Goal: Task Accomplishment & Management: Complete application form

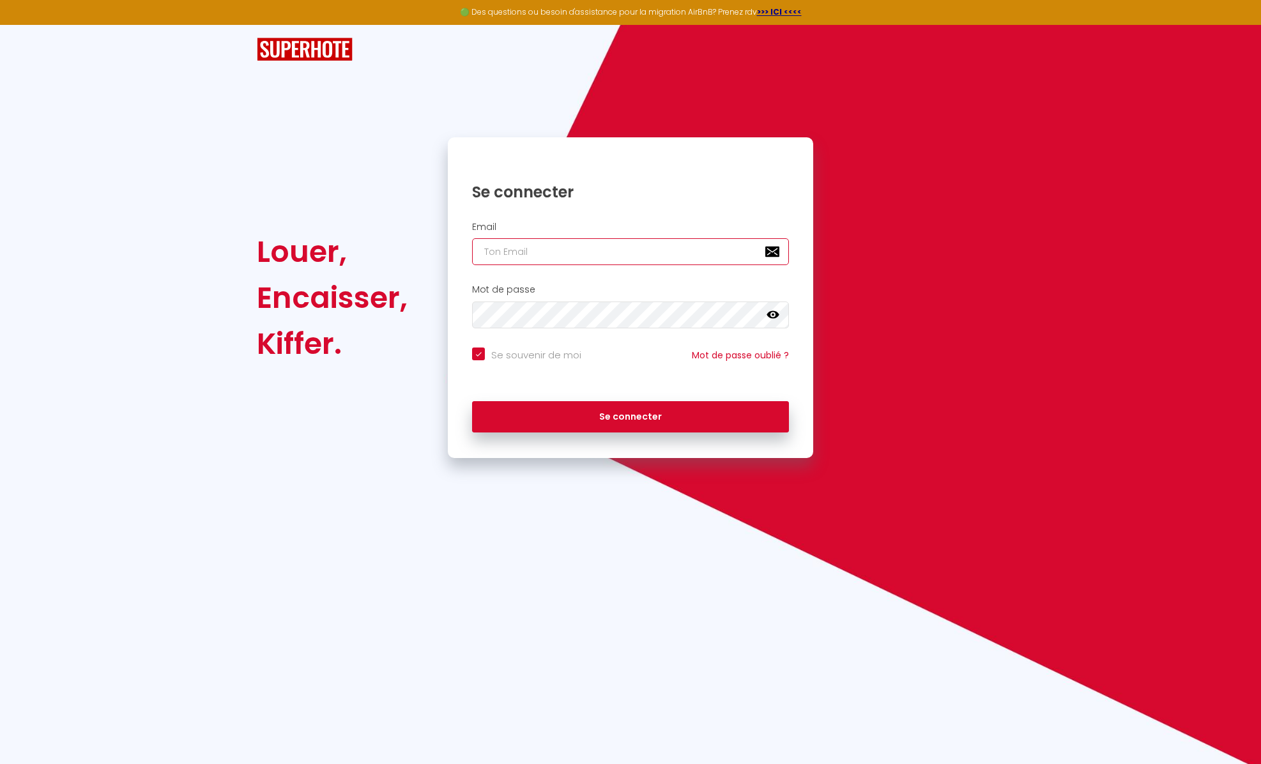
type input "[EMAIL_ADDRESS][DOMAIN_NAME]"
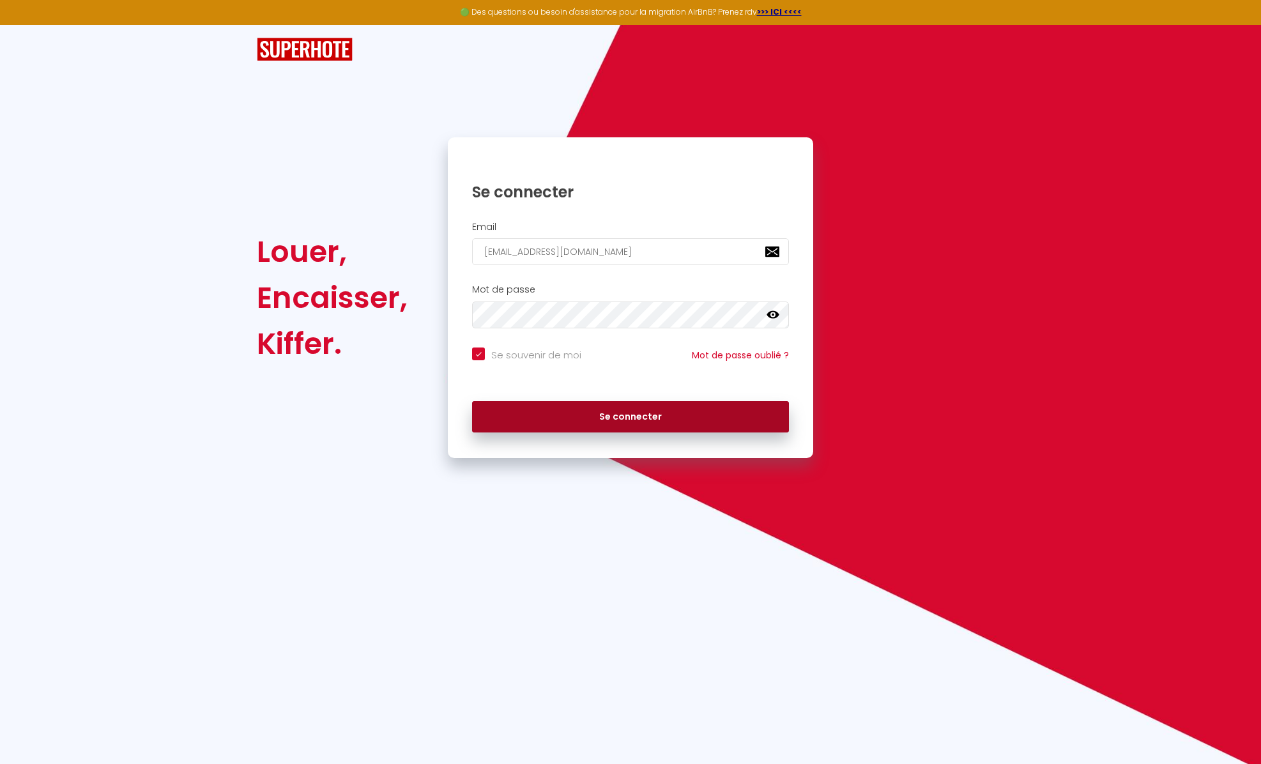
click at [653, 422] on button "Se connecter" at bounding box center [630, 417] width 317 height 32
checkbox input "true"
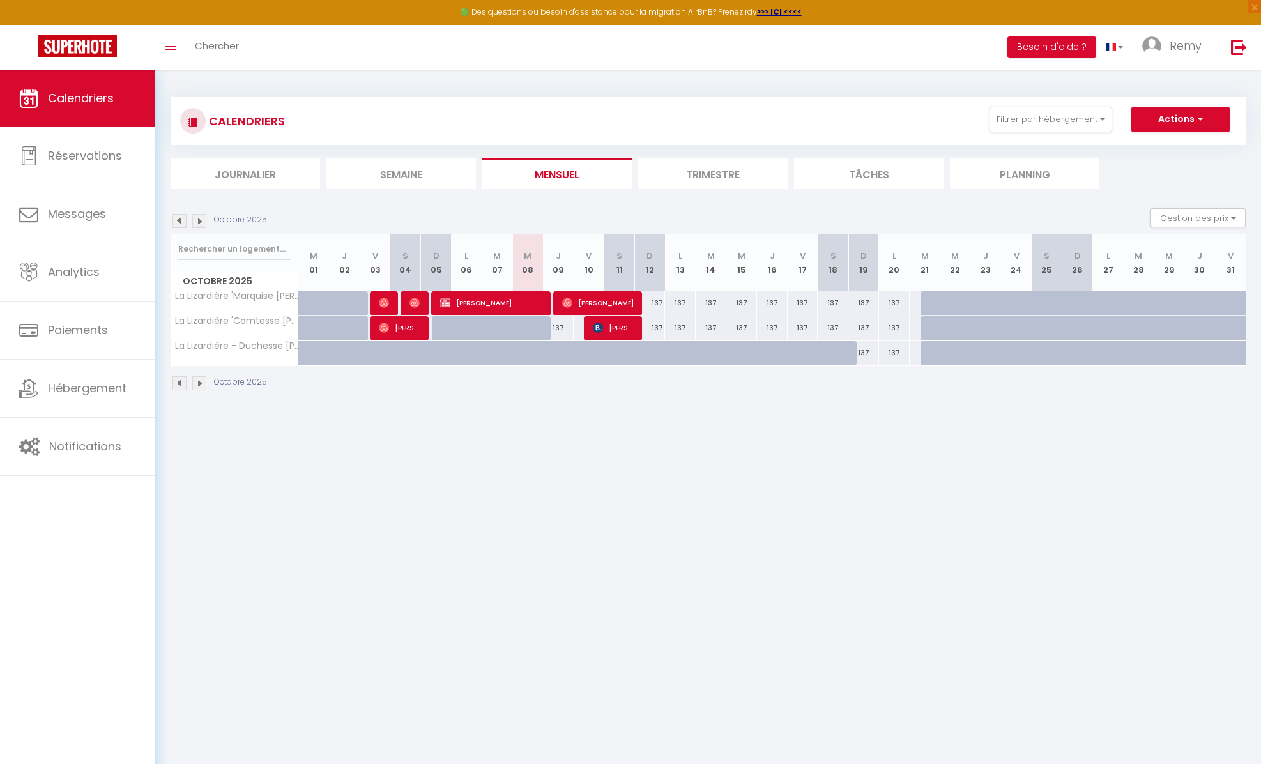
click at [718, 171] on li "Trimestre" at bounding box center [712, 173] width 149 height 31
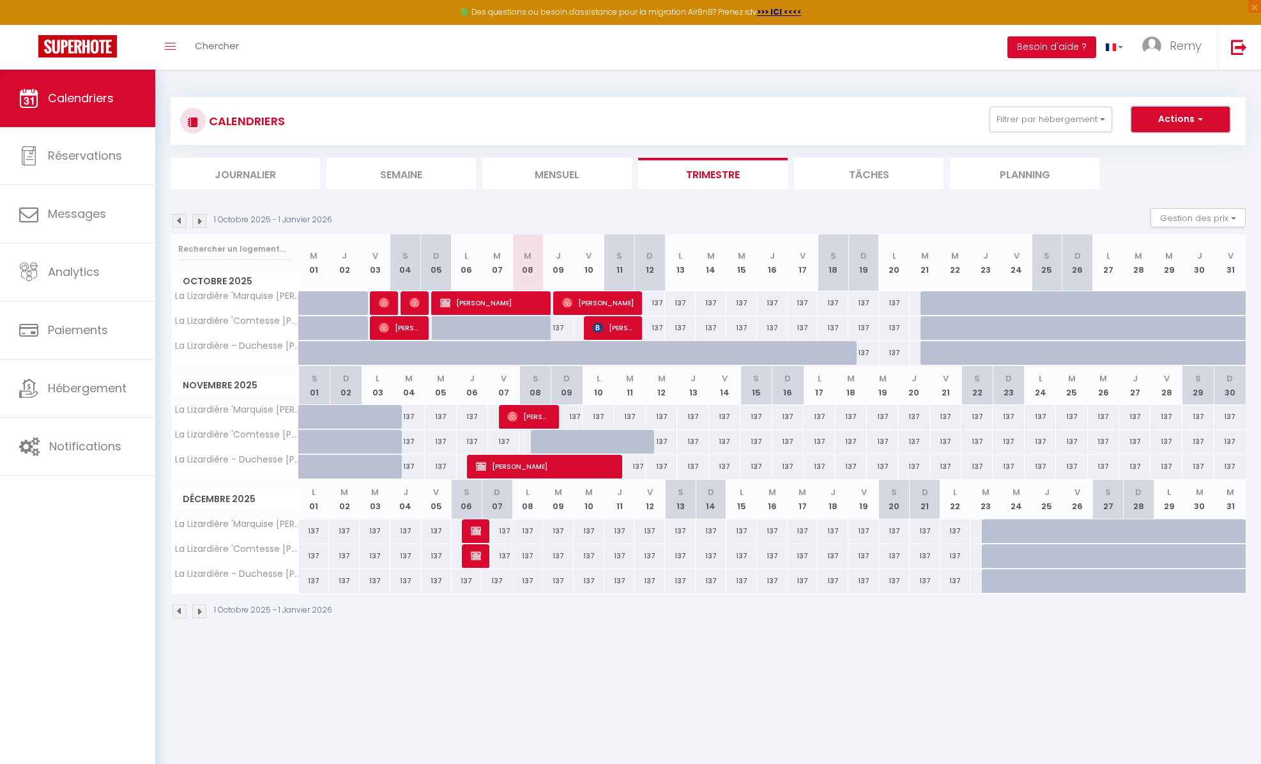
click at [1168, 123] on button "Actions" at bounding box center [1180, 120] width 98 height 26
click at [1137, 148] on link "Nouvelle réservation" at bounding box center [1166, 148] width 111 height 19
select select
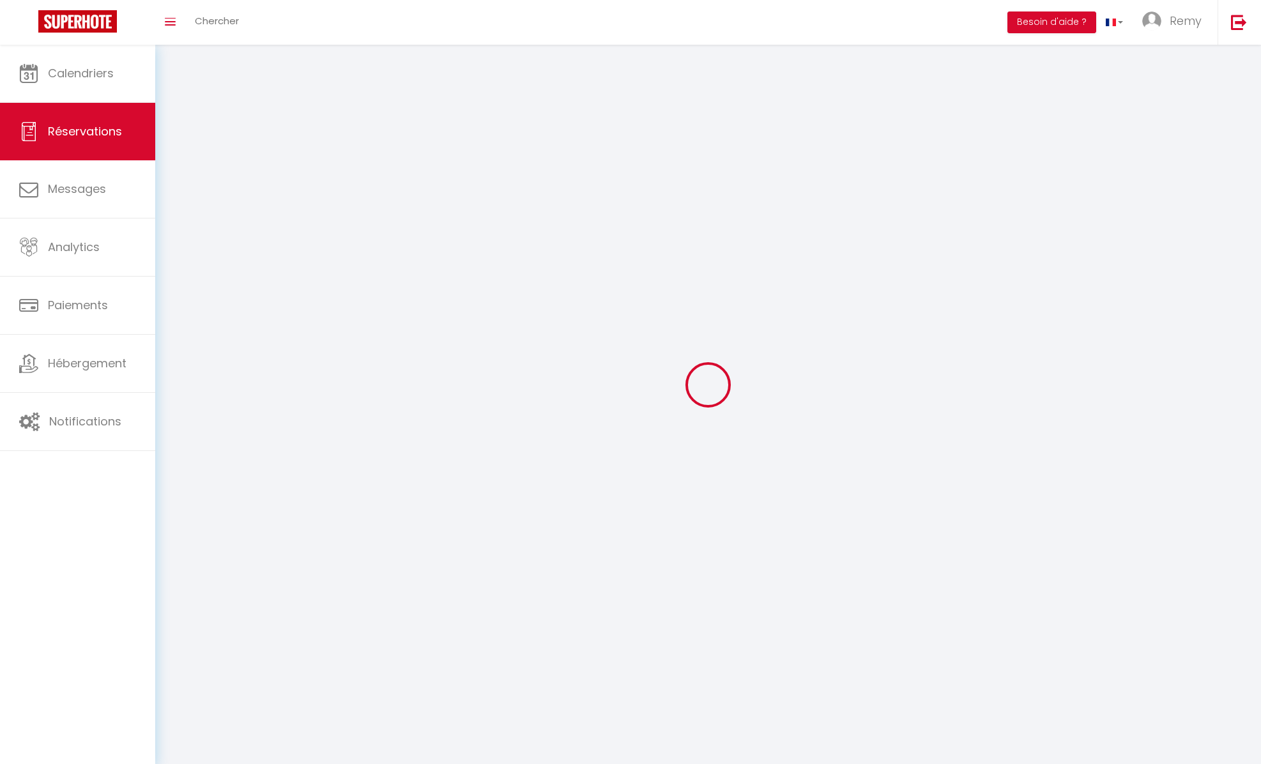
select select
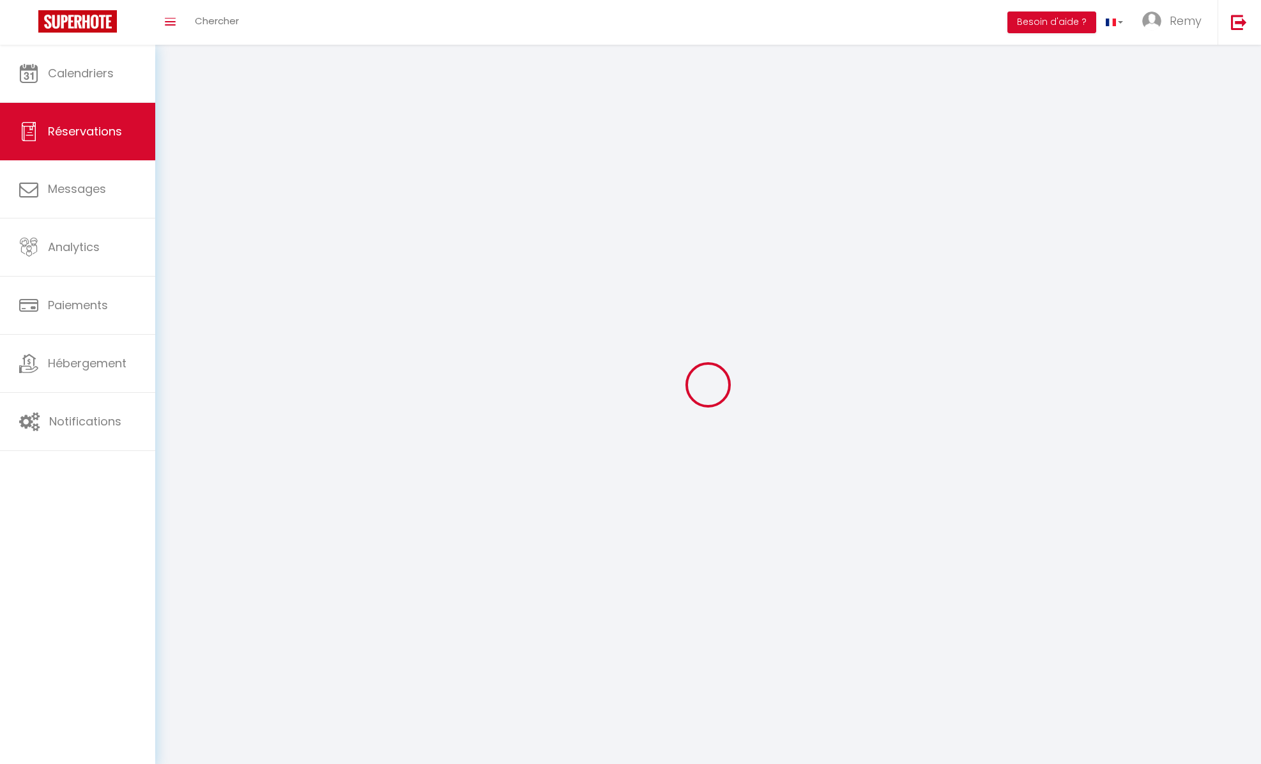
select select
checkbox input "false"
select select
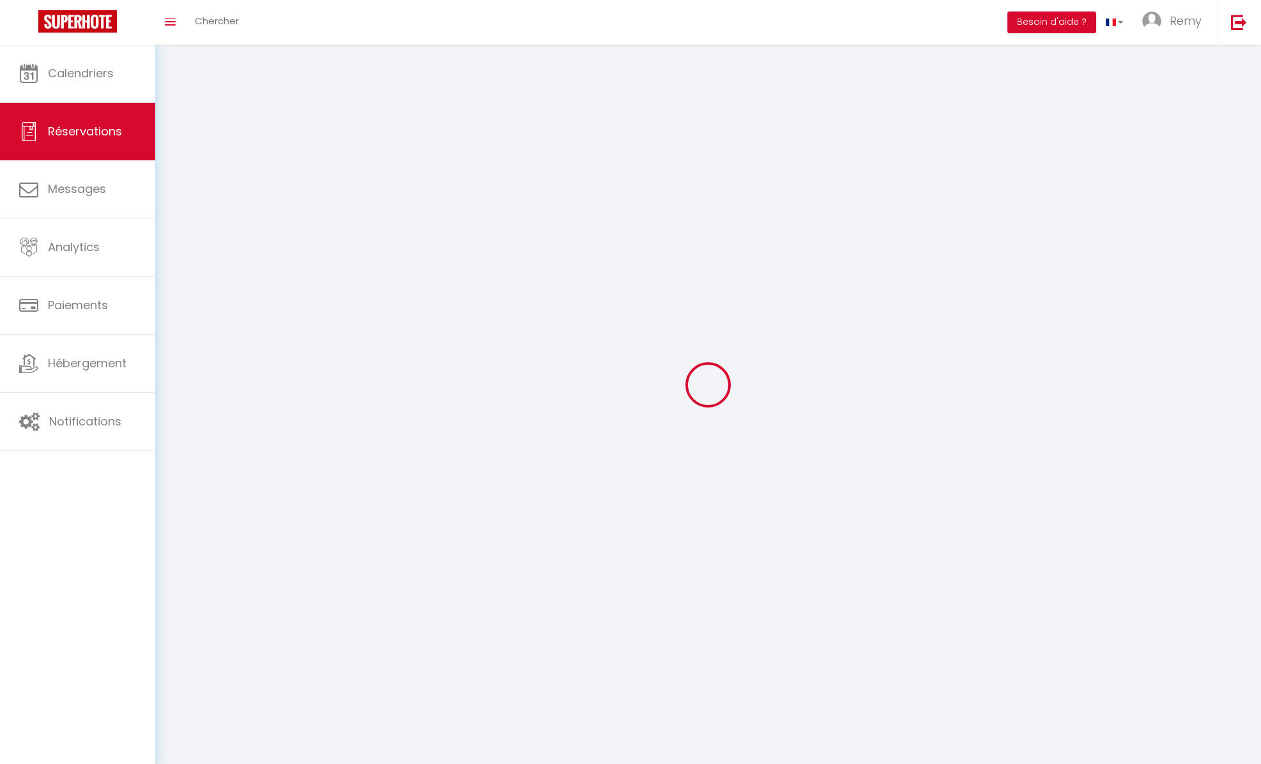
select select
checkbox input "false"
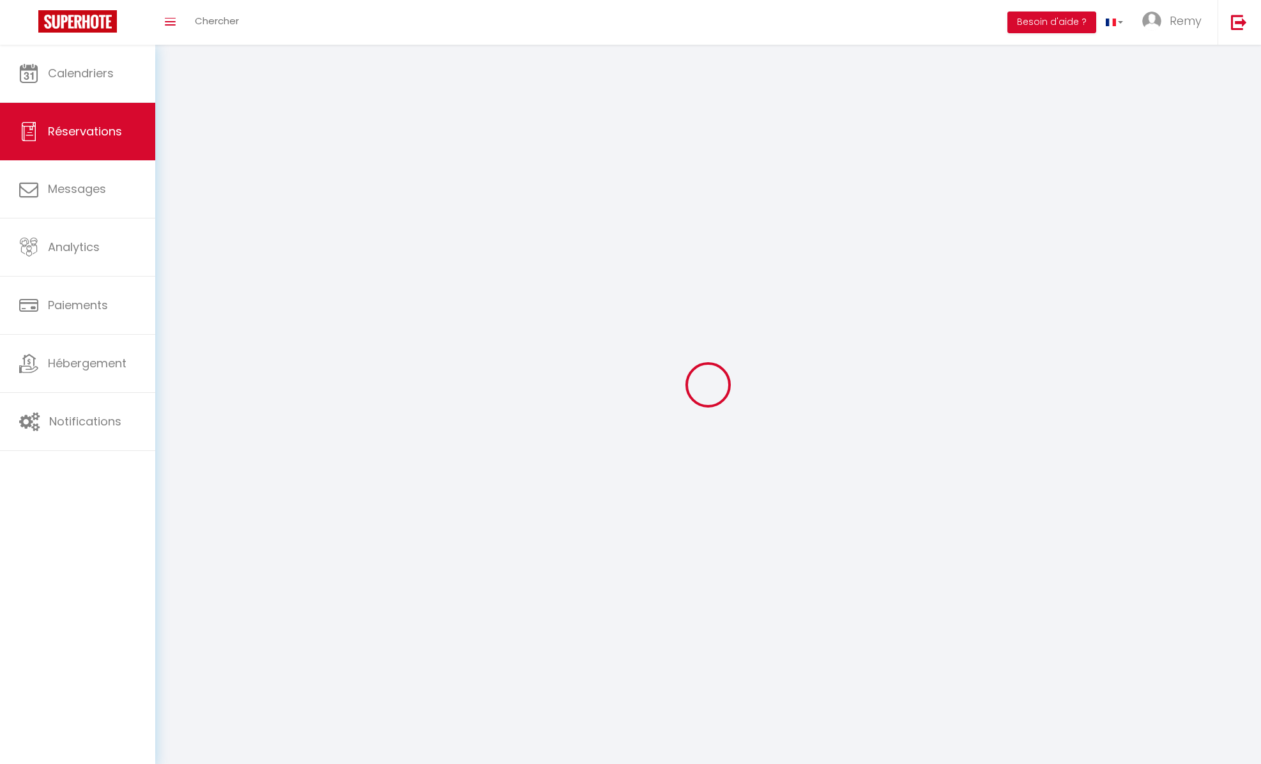
select select
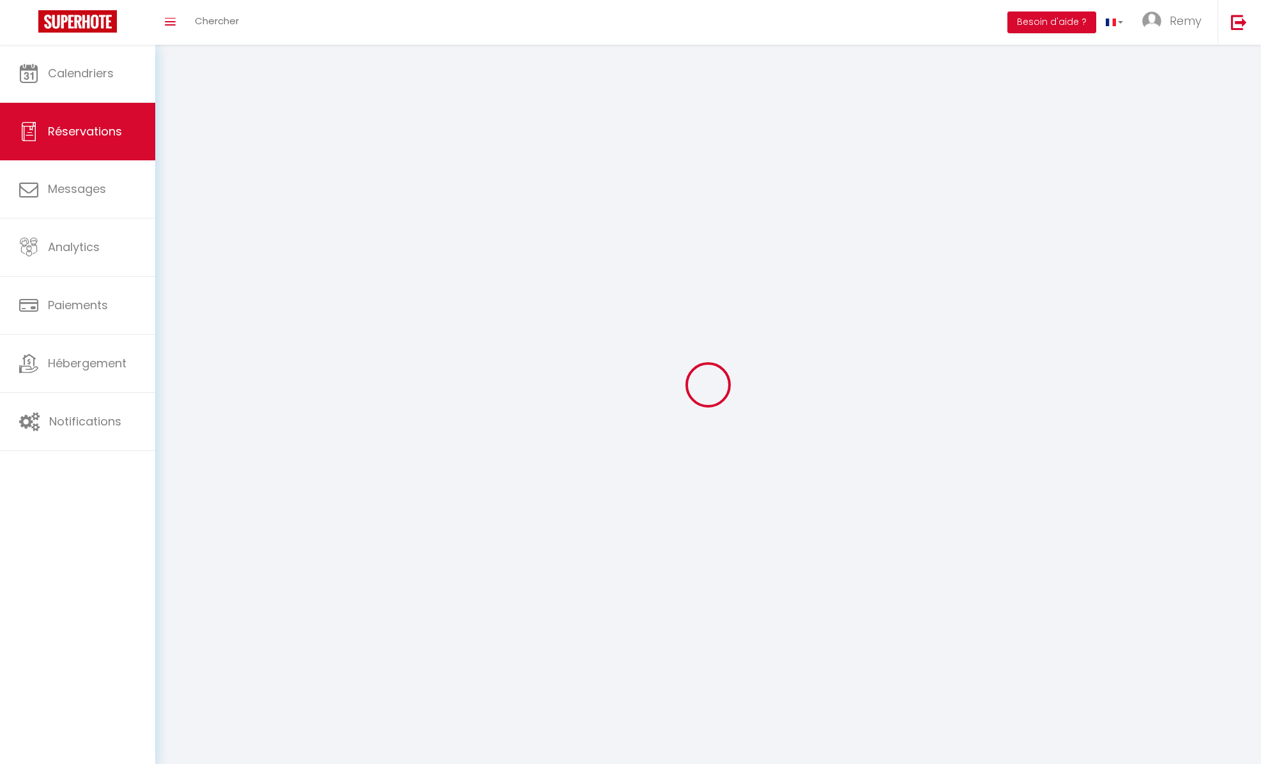
checkbox input "false"
select select
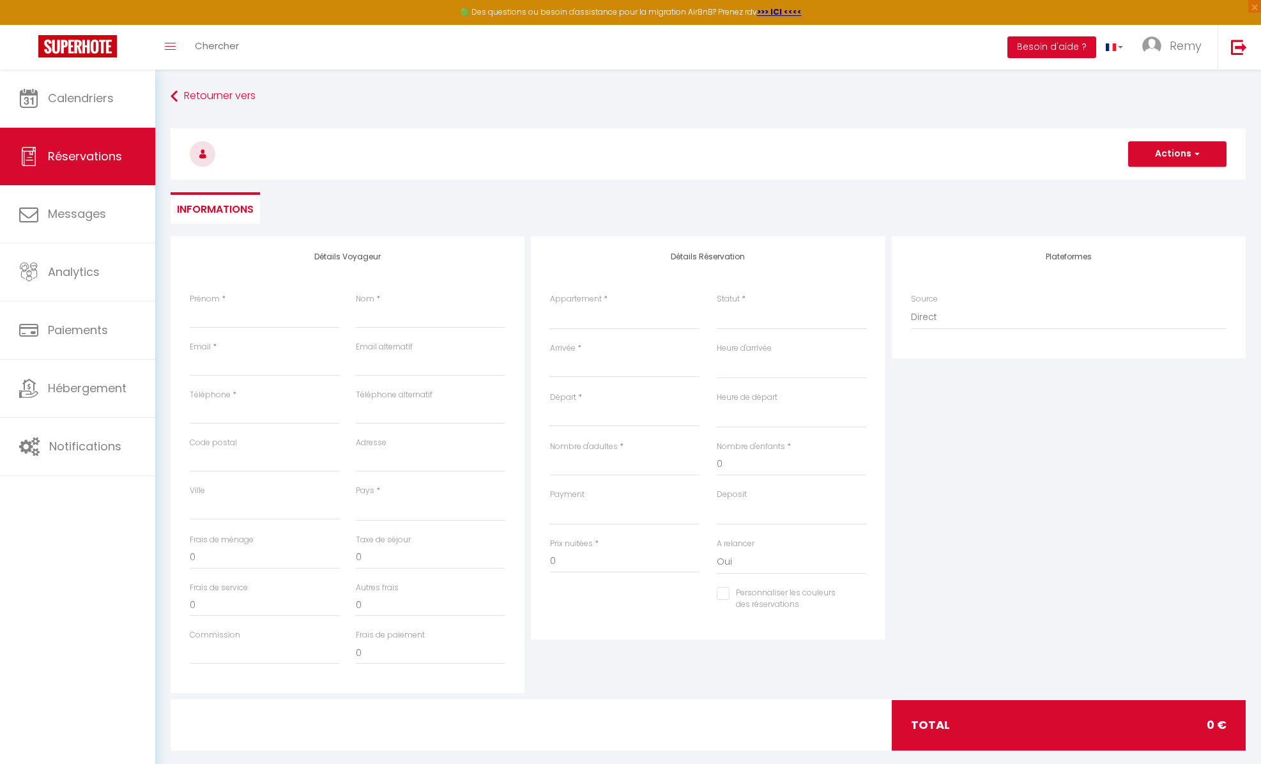
select select
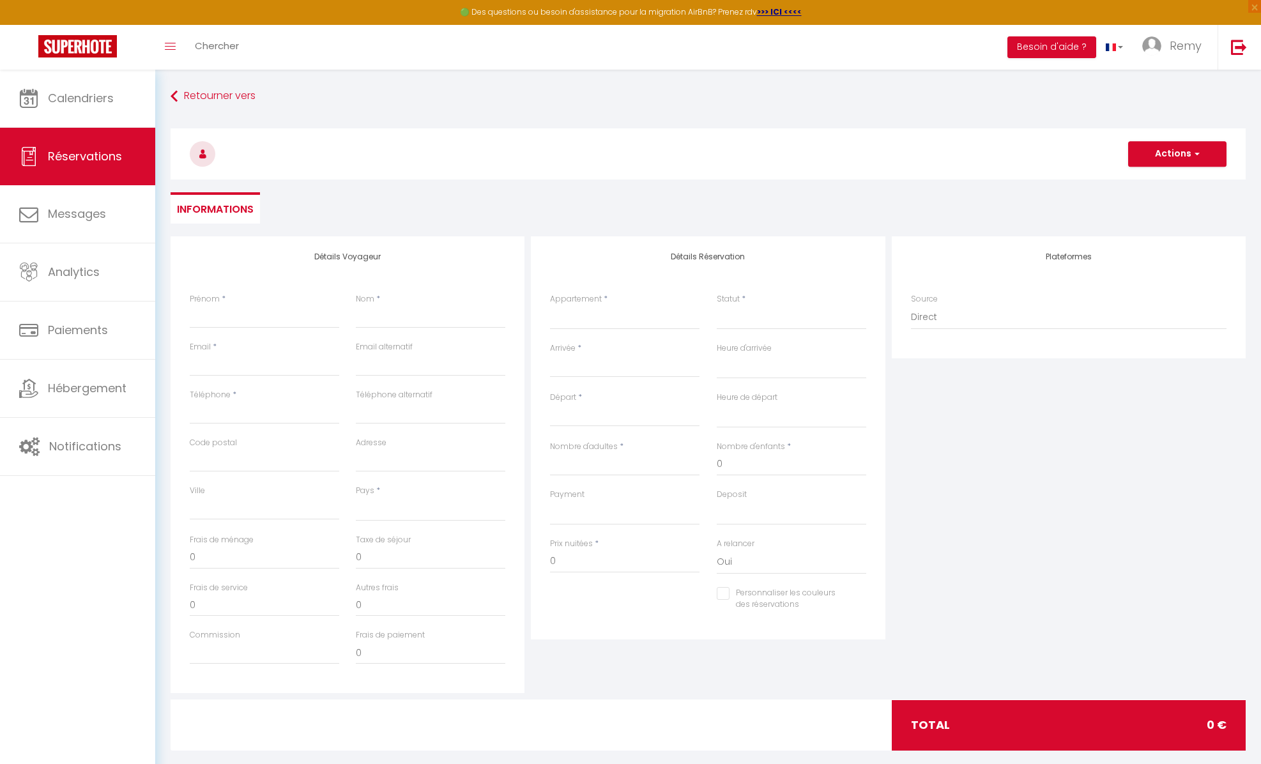
select select
checkbox input "false"
select select
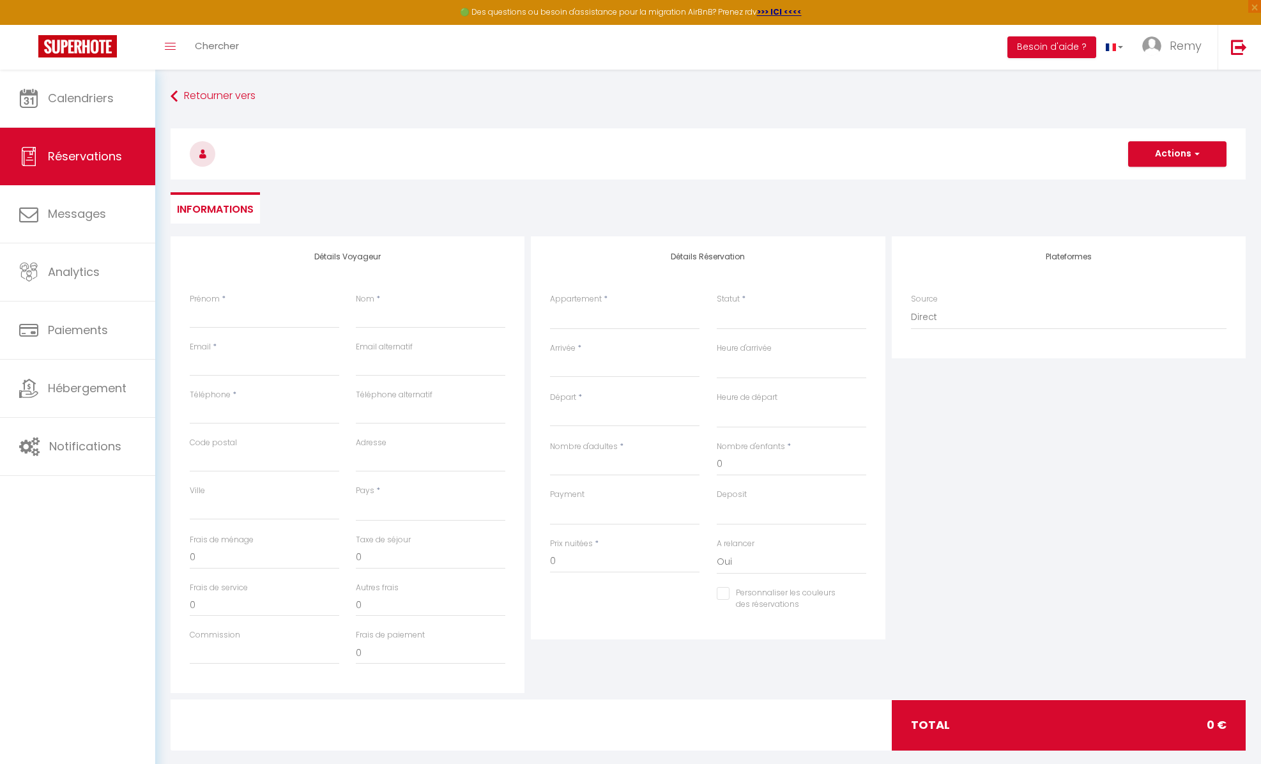
select select
checkbox input "false"
select select
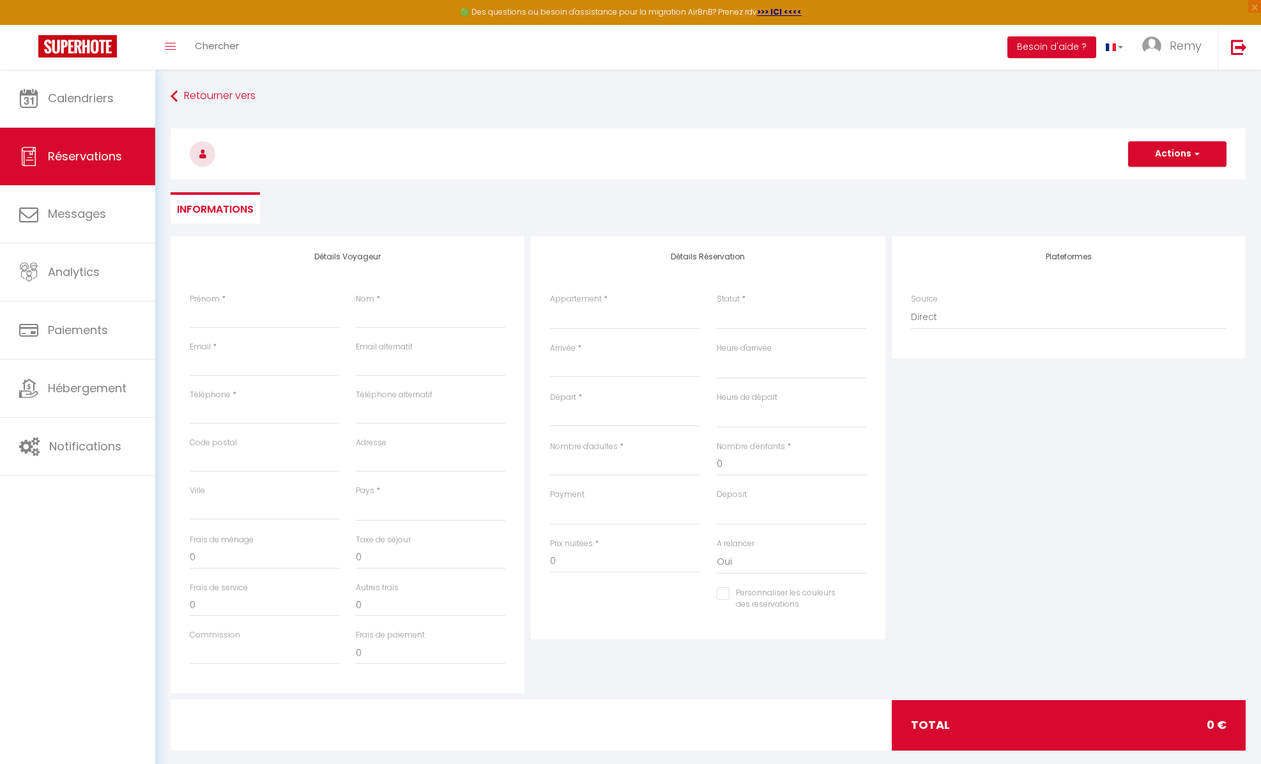
select select
click at [241, 320] on input "Prénom" at bounding box center [264, 316] width 149 height 23
type input "J"
select select
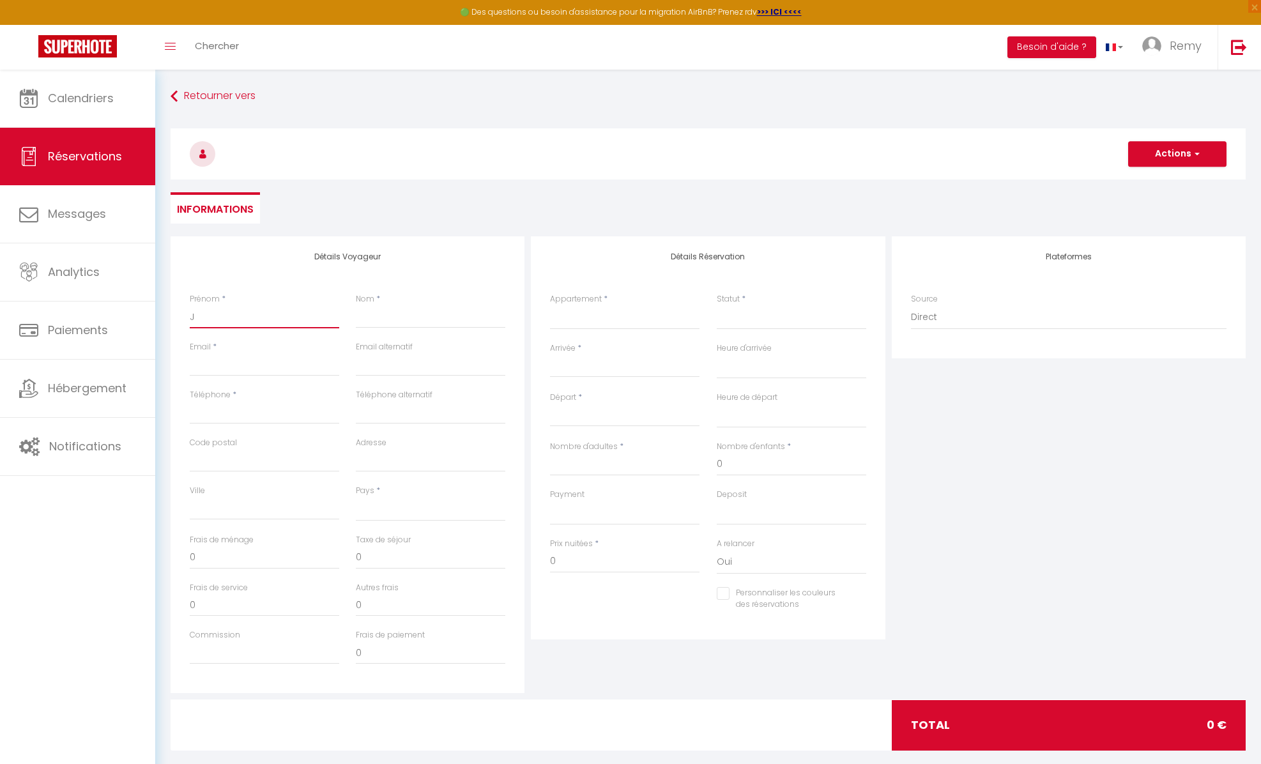
select select
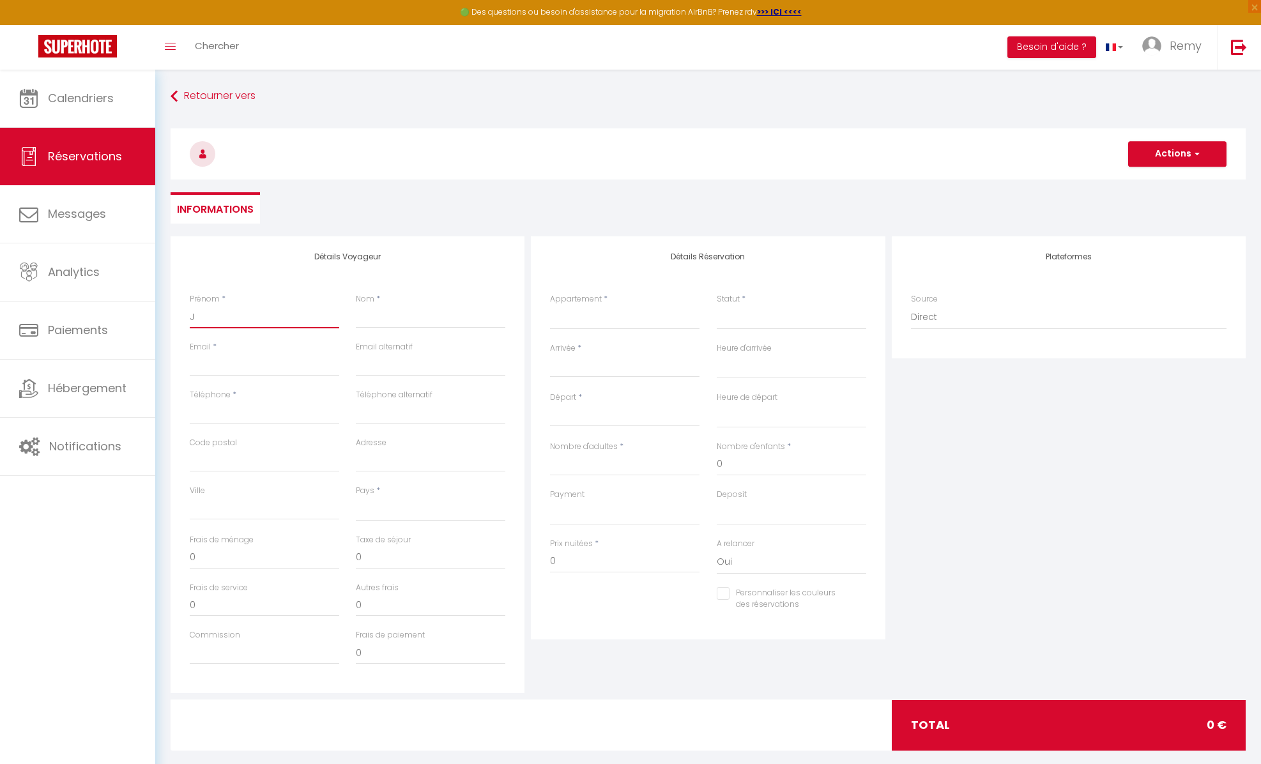
checkbox input "false"
type input "Je"
select select
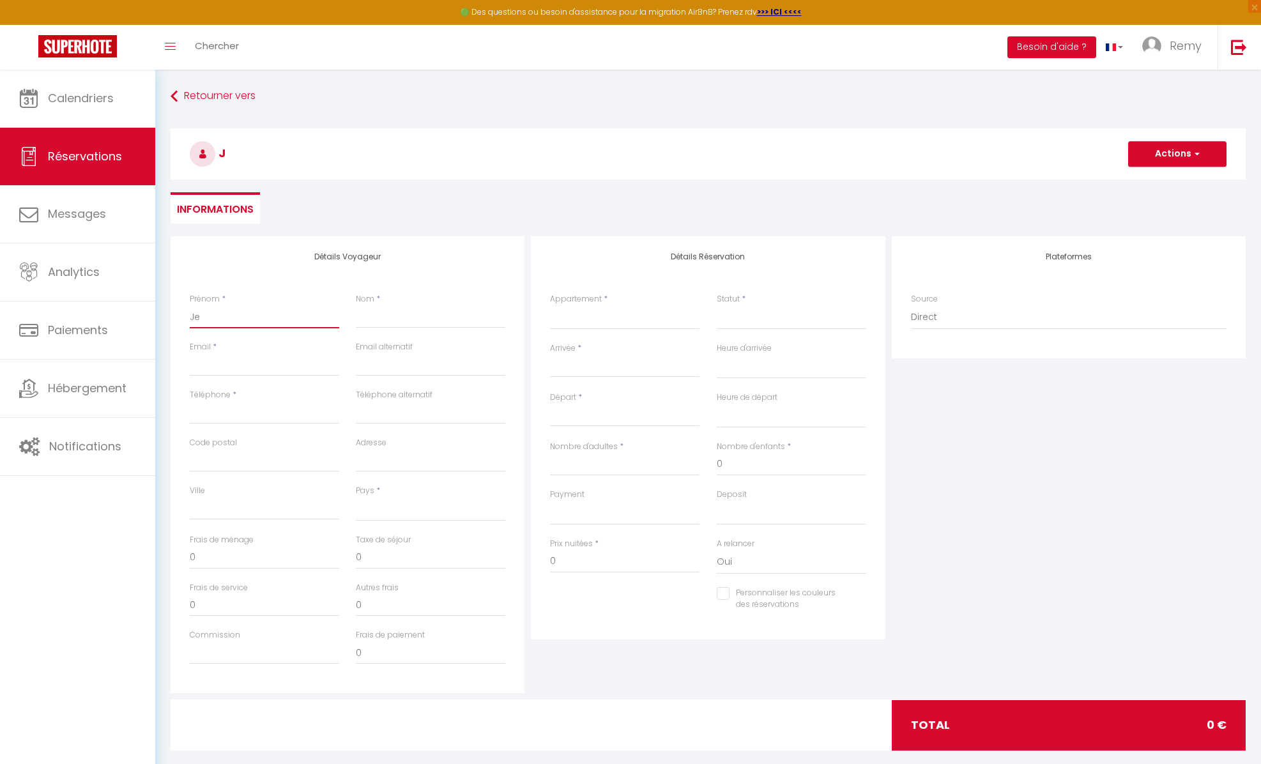
select select
checkbox input "false"
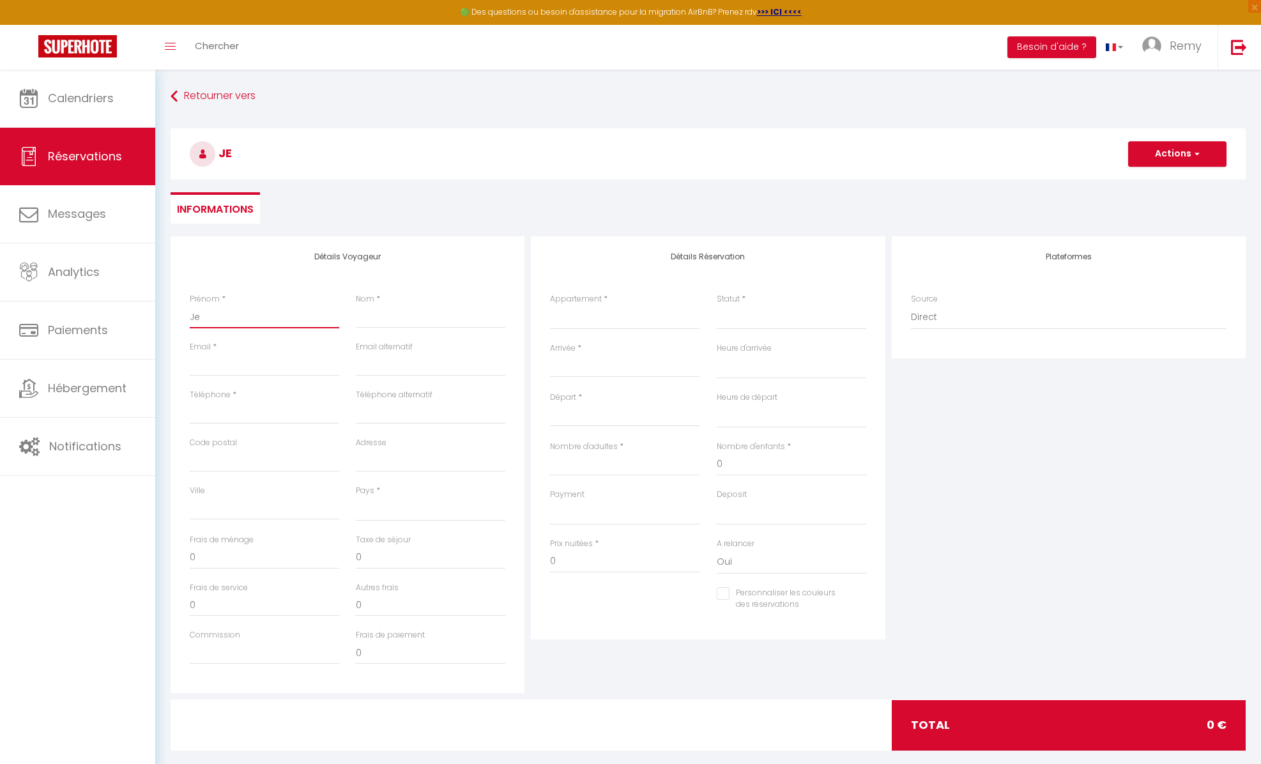
type input "Jea"
select select
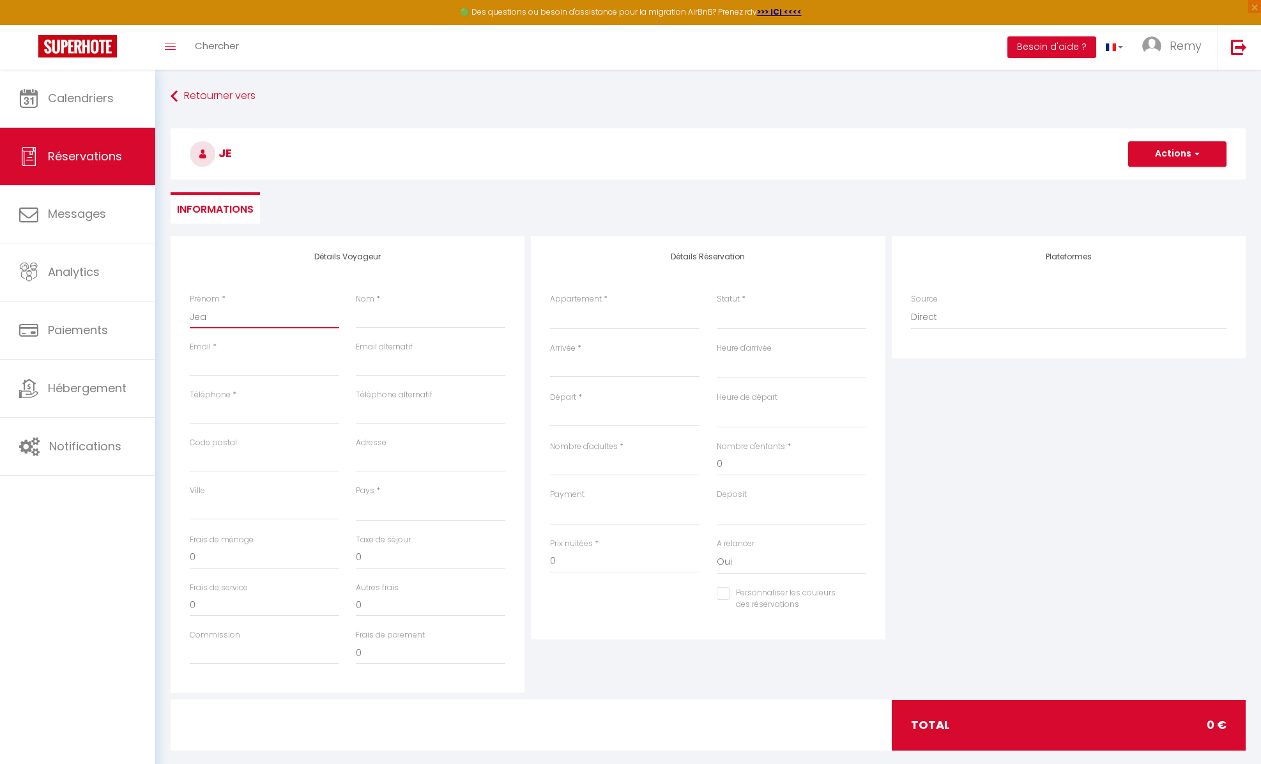
select select
checkbox input "false"
type input "Jean"
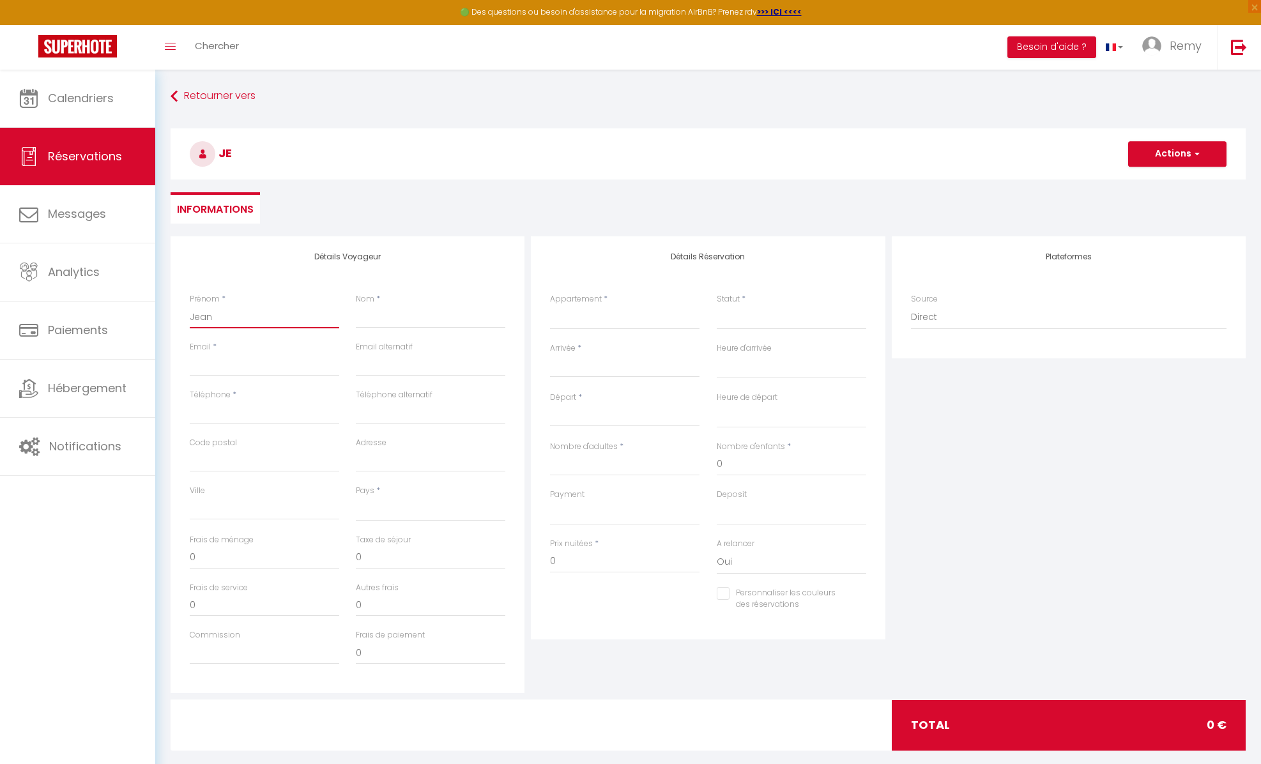
select select
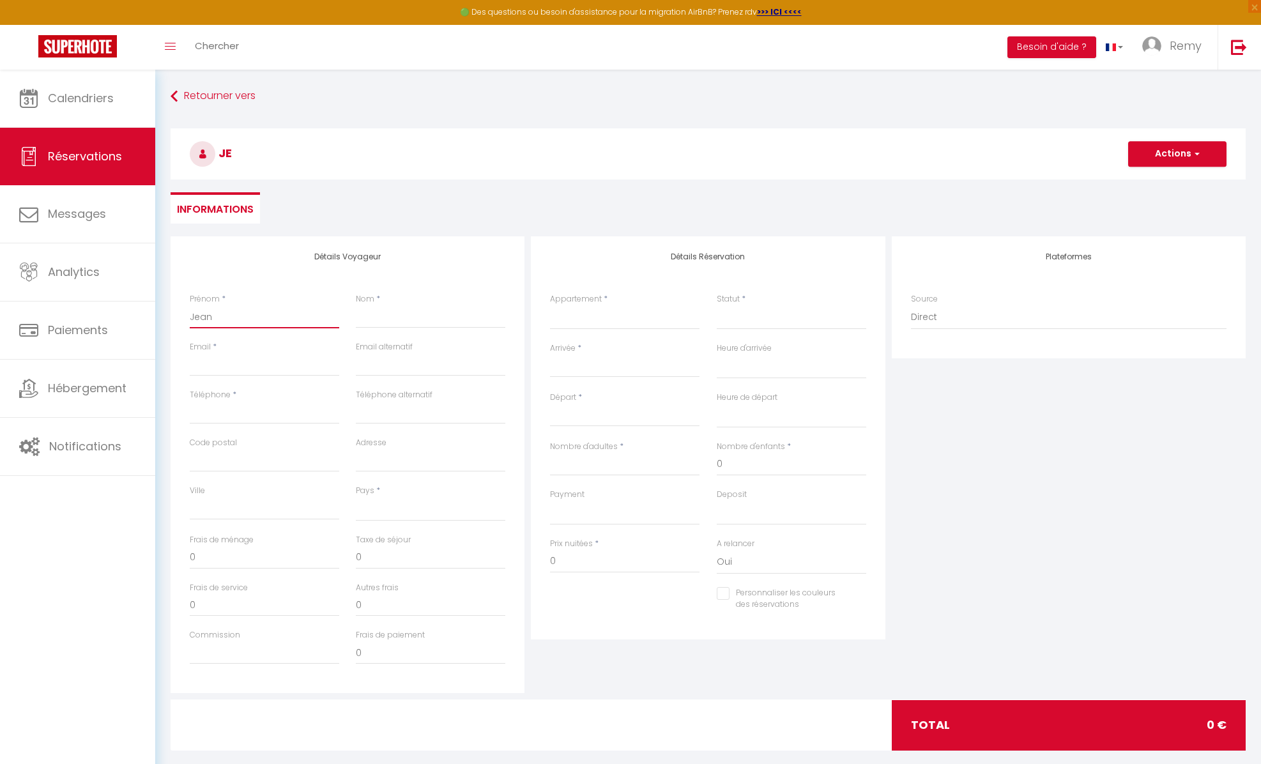
select select
checkbox input "false"
type input "[PERSON_NAME]-"
select select
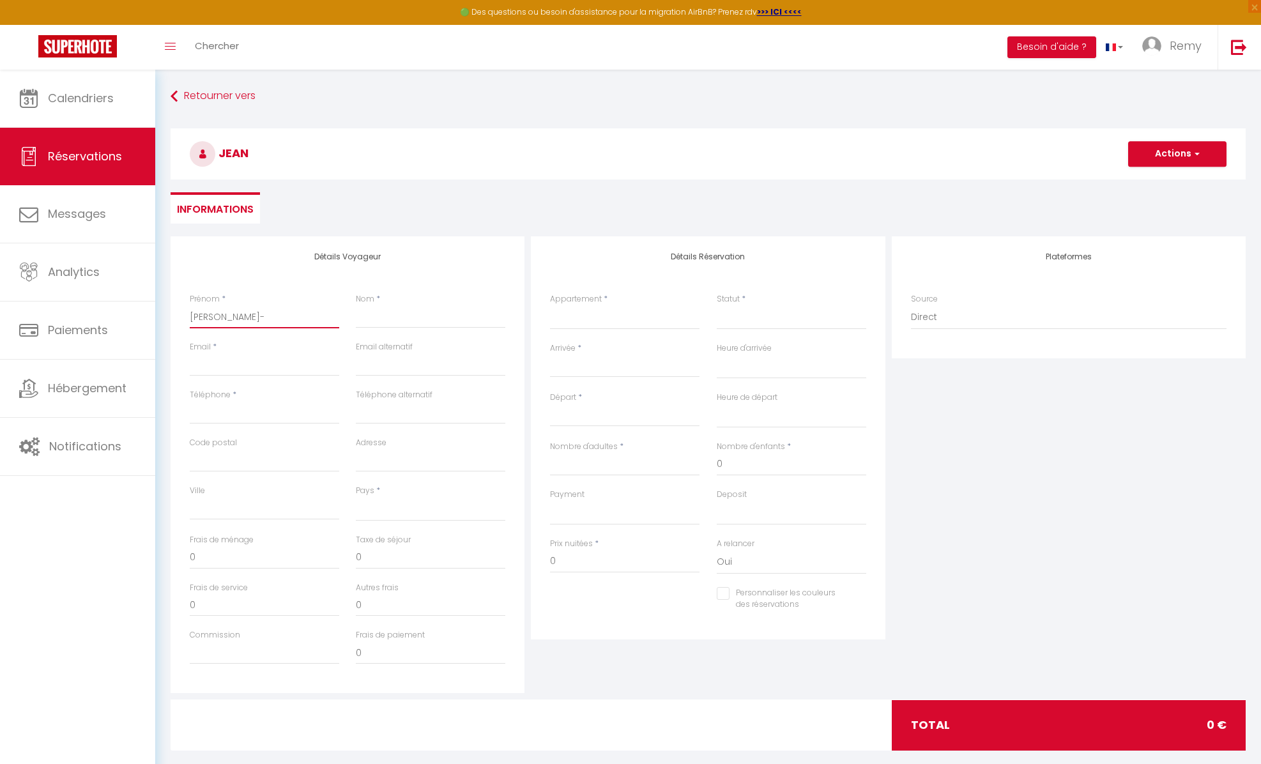
select select
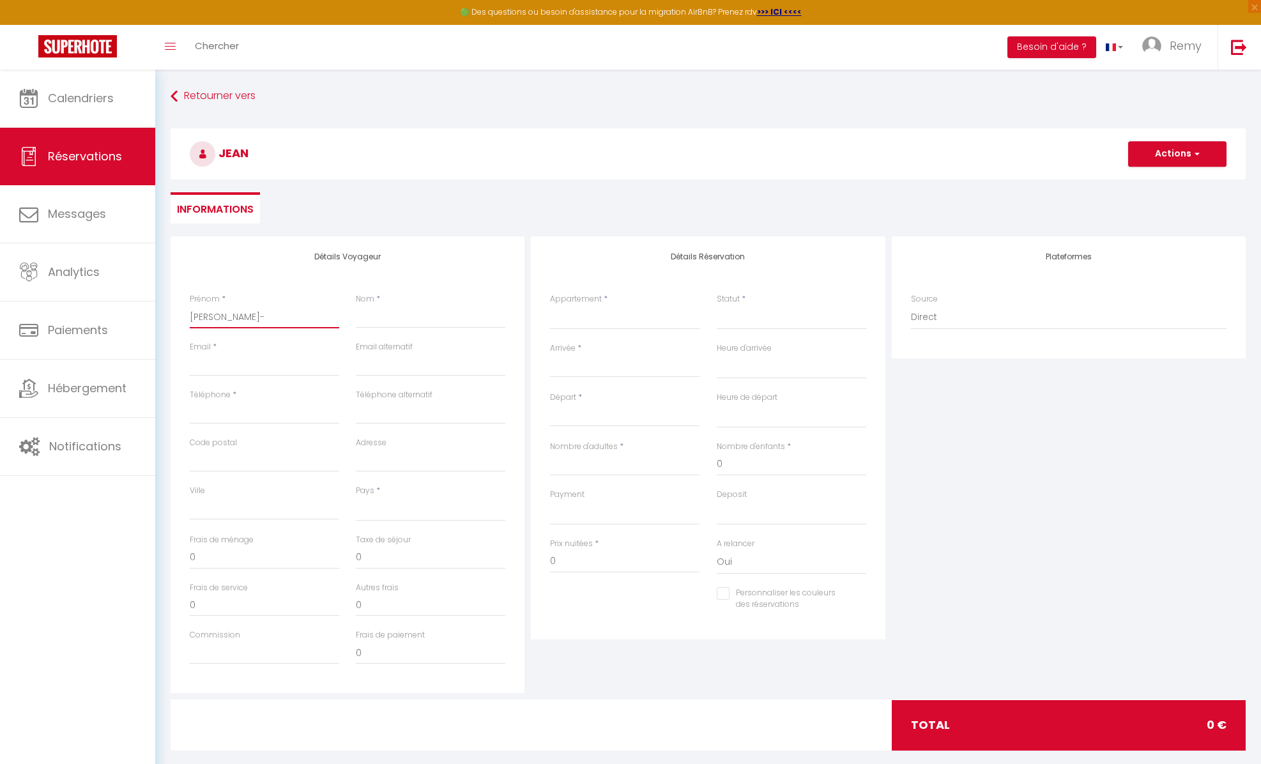
select select
checkbox input "false"
type input "[PERSON_NAME]"
select select
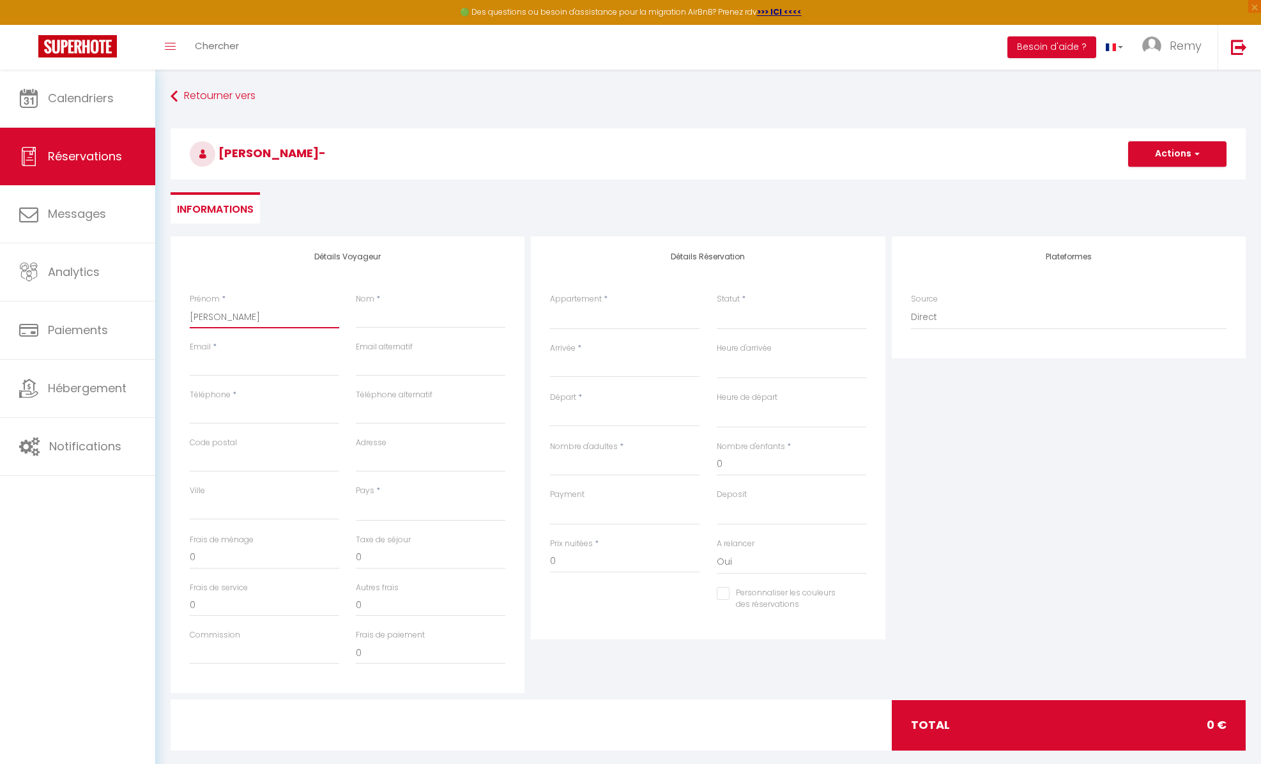
select select
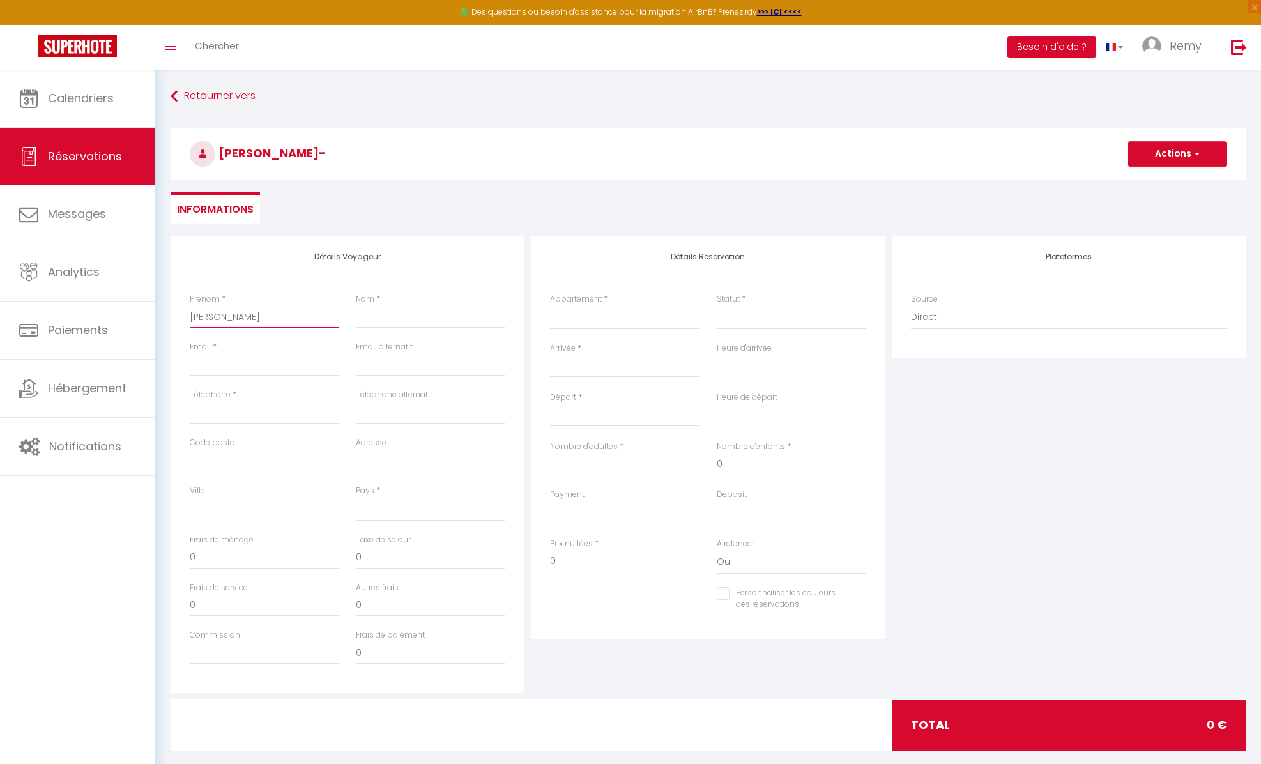
checkbox input "false"
type input "[PERSON_NAME]-"
select select
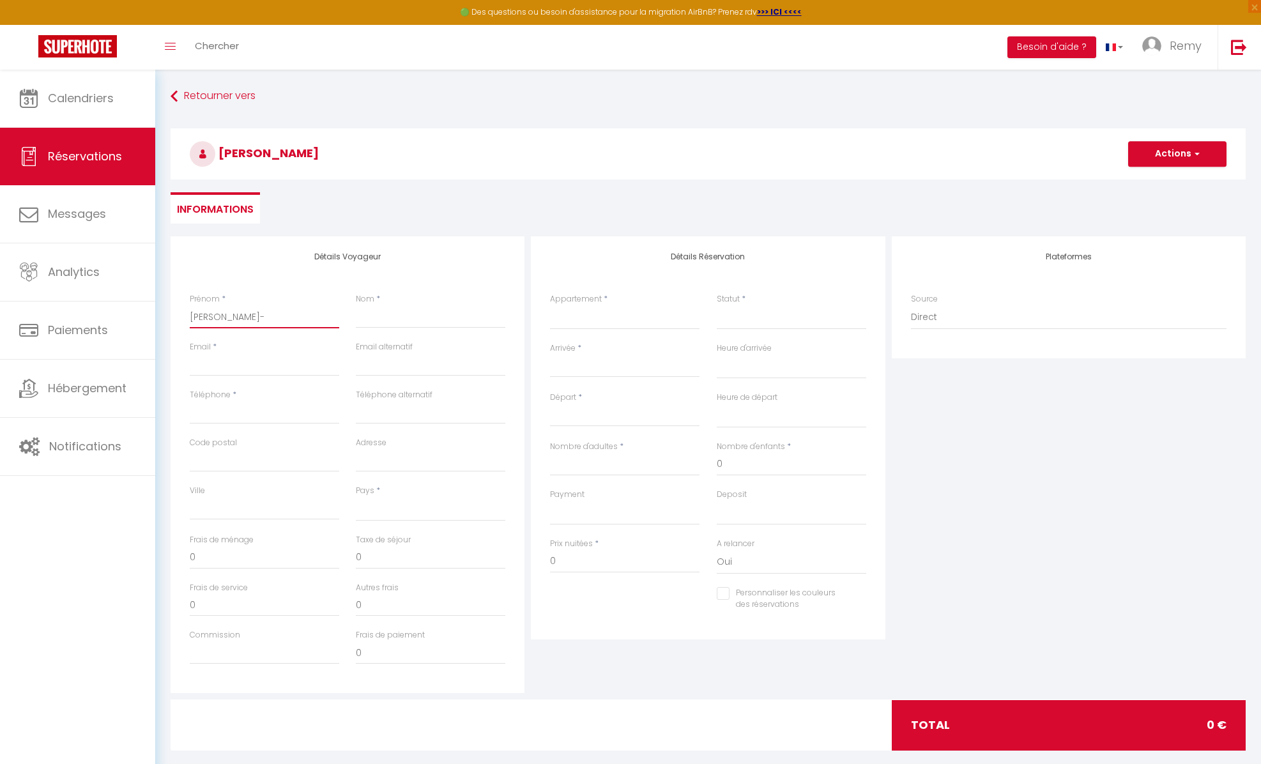
select select
checkbox input "false"
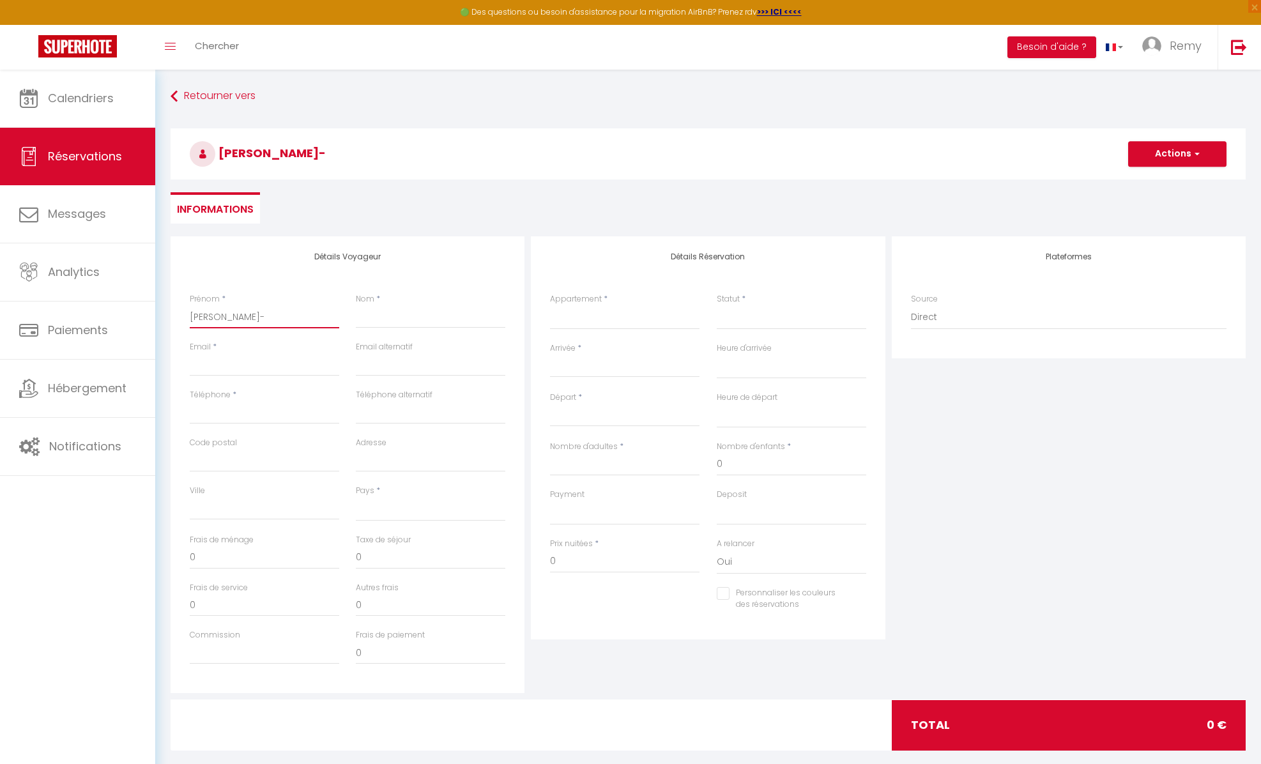
type input "[PERSON_NAME]"
select select
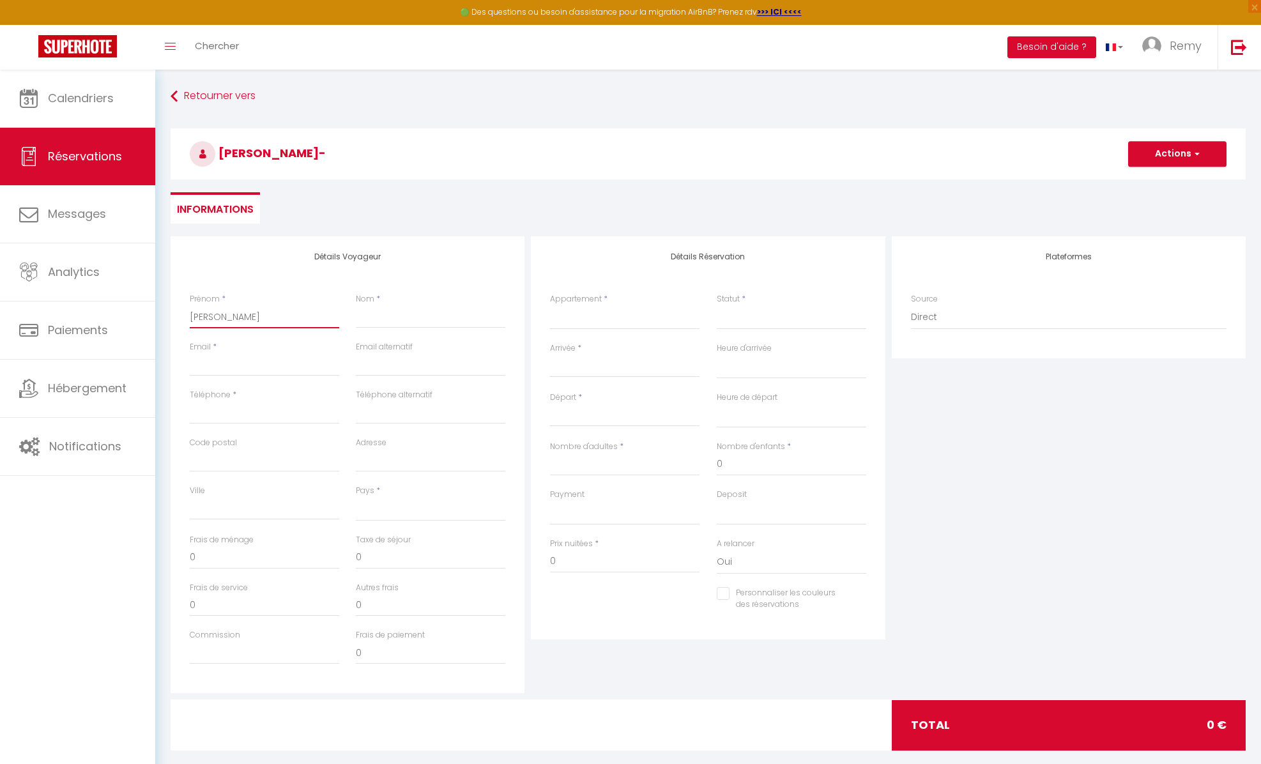
select select
checkbox input "false"
type input "[PERSON_NAME]-"
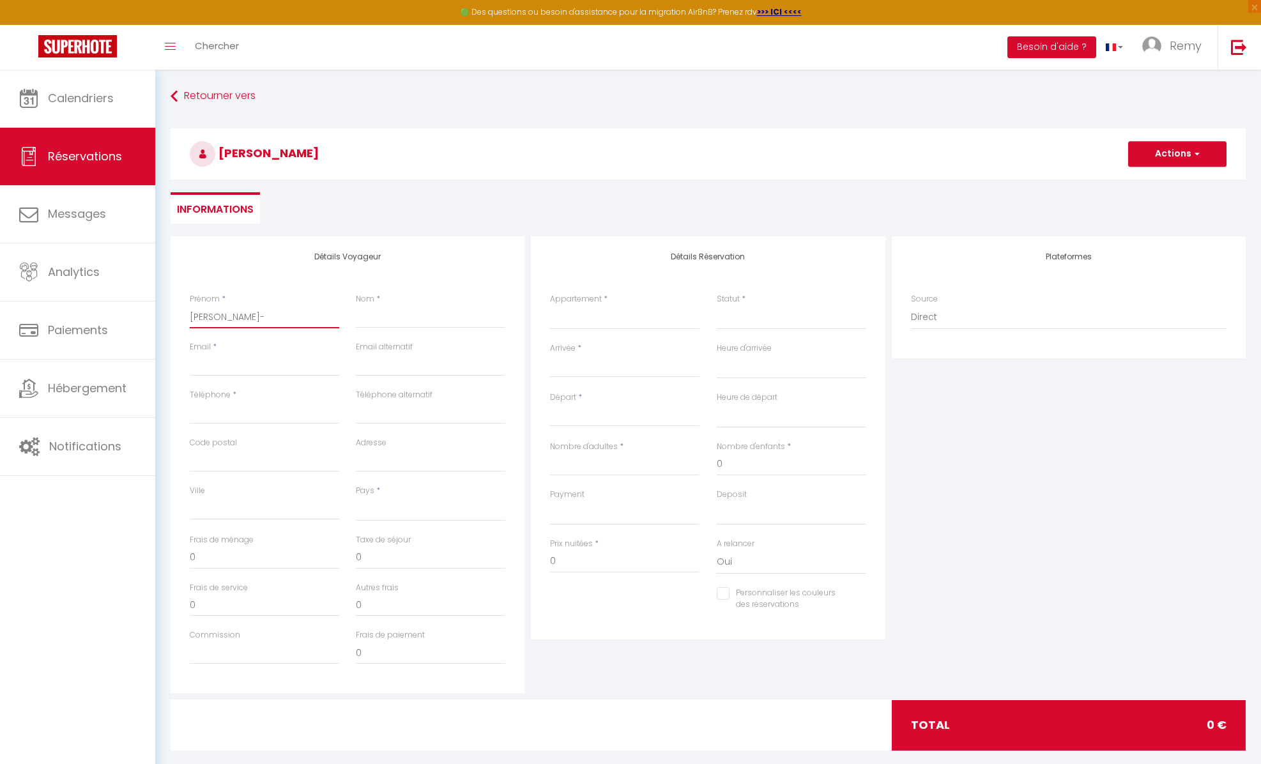
select select
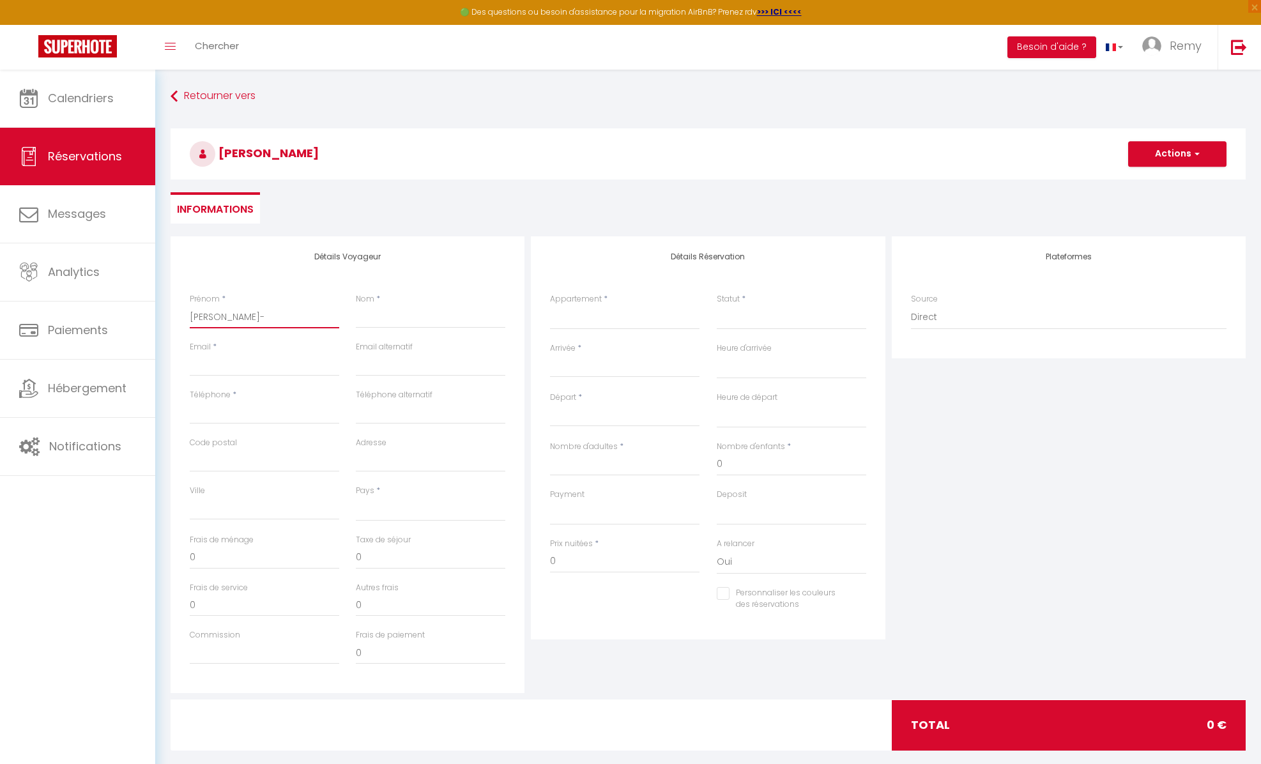
select select
checkbox input "false"
type input "[PERSON_NAME]"
select select
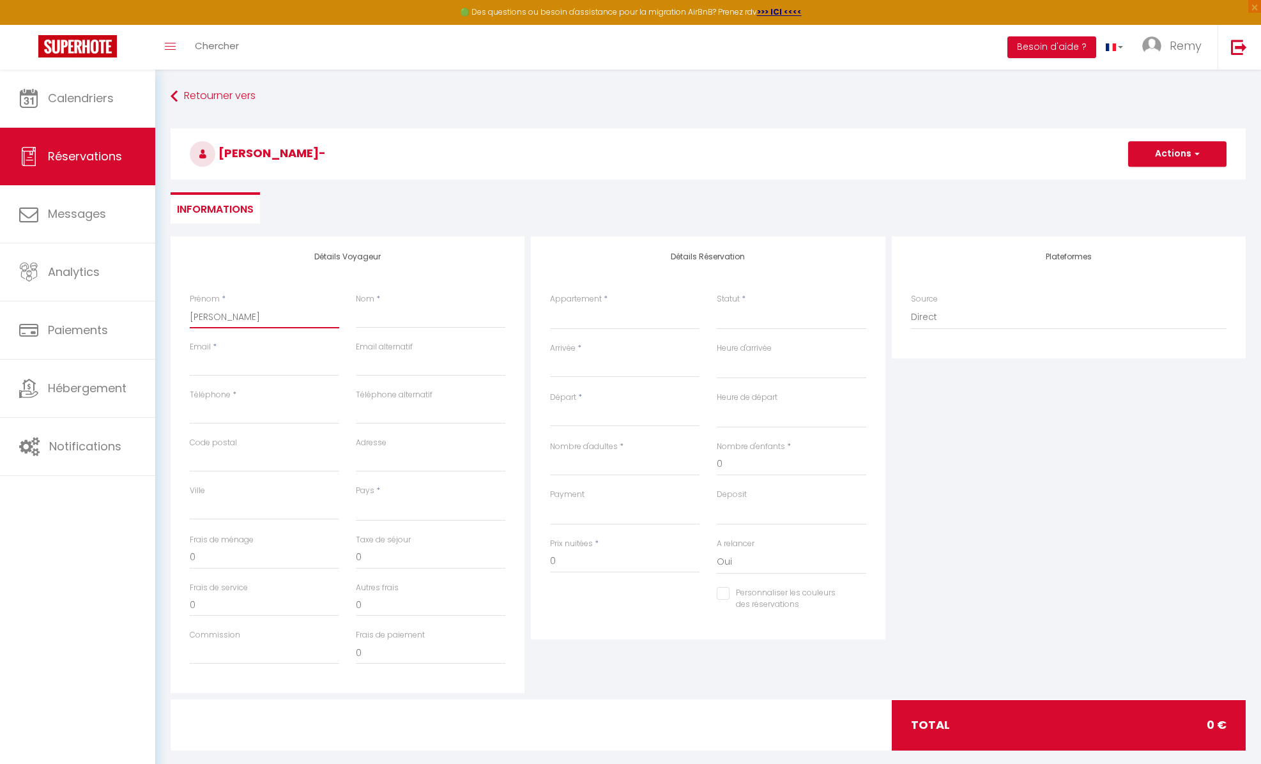
select select
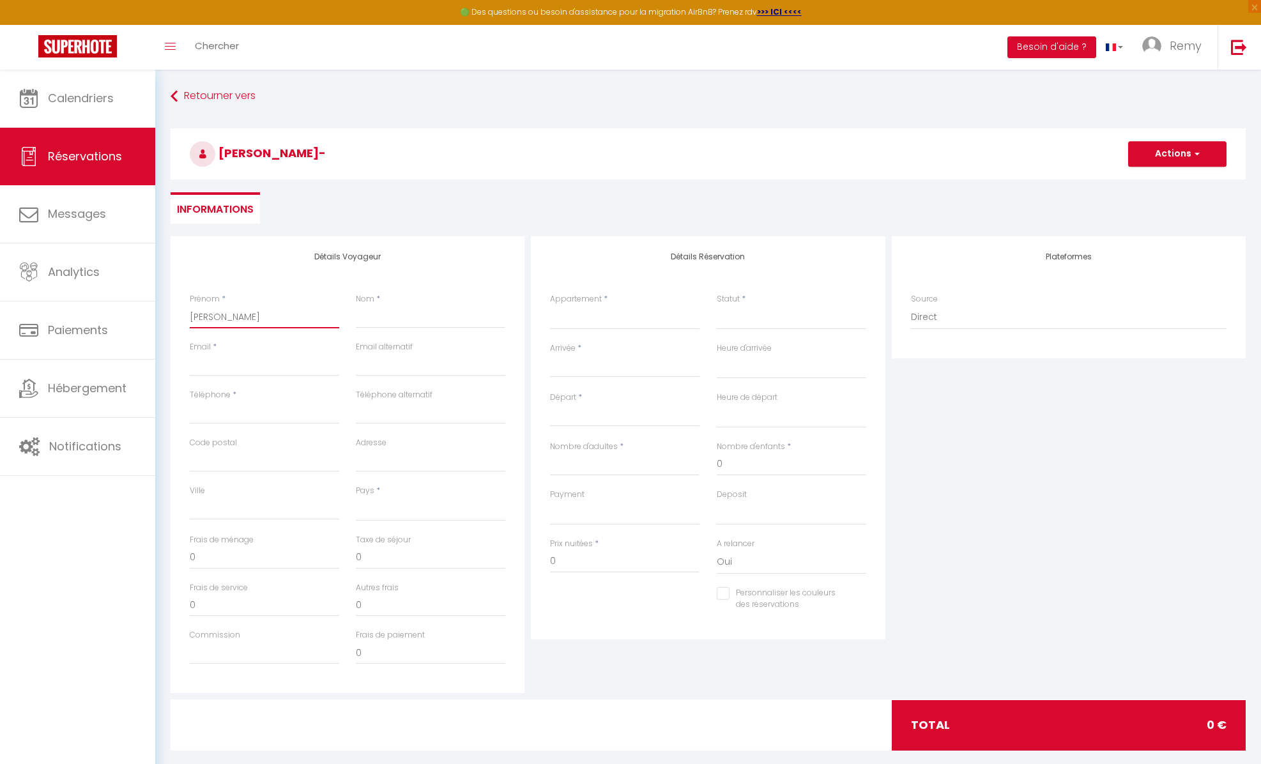
select select
checkbox input "false"
type input "[PERSON_NAME]"
select select
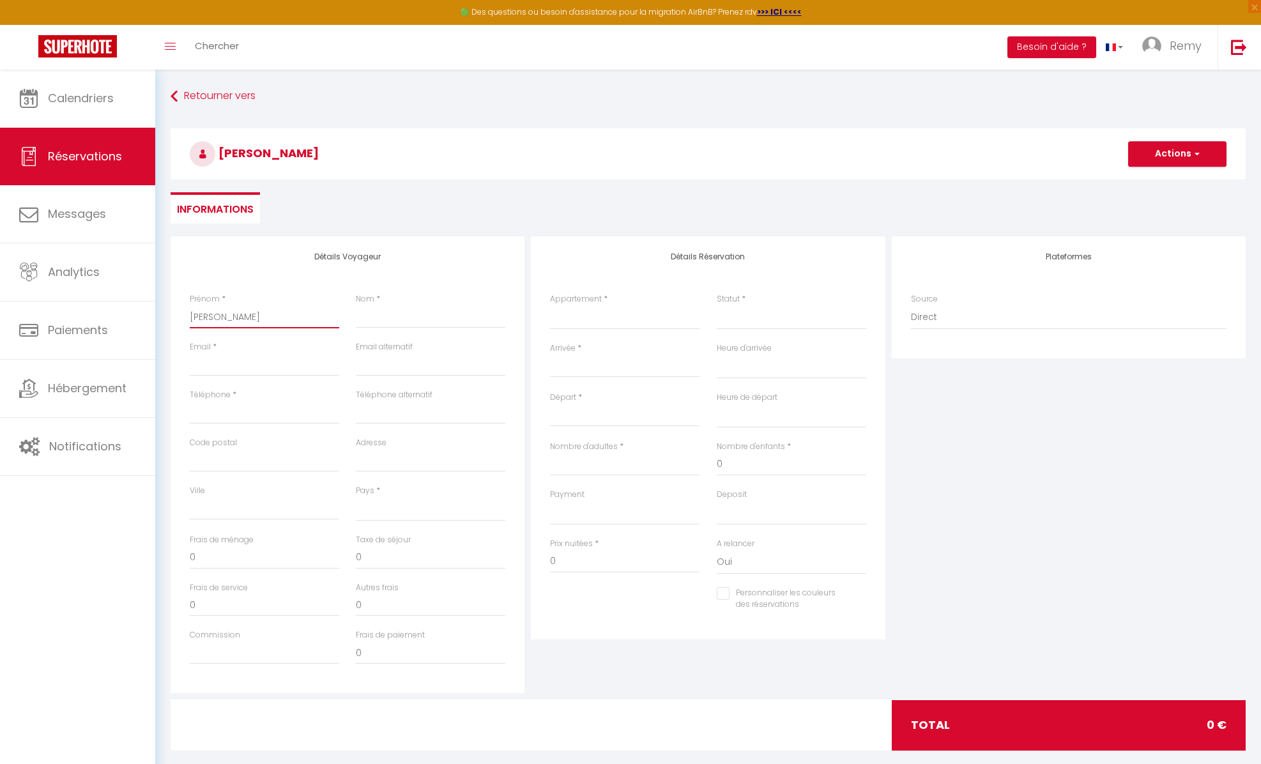
select select
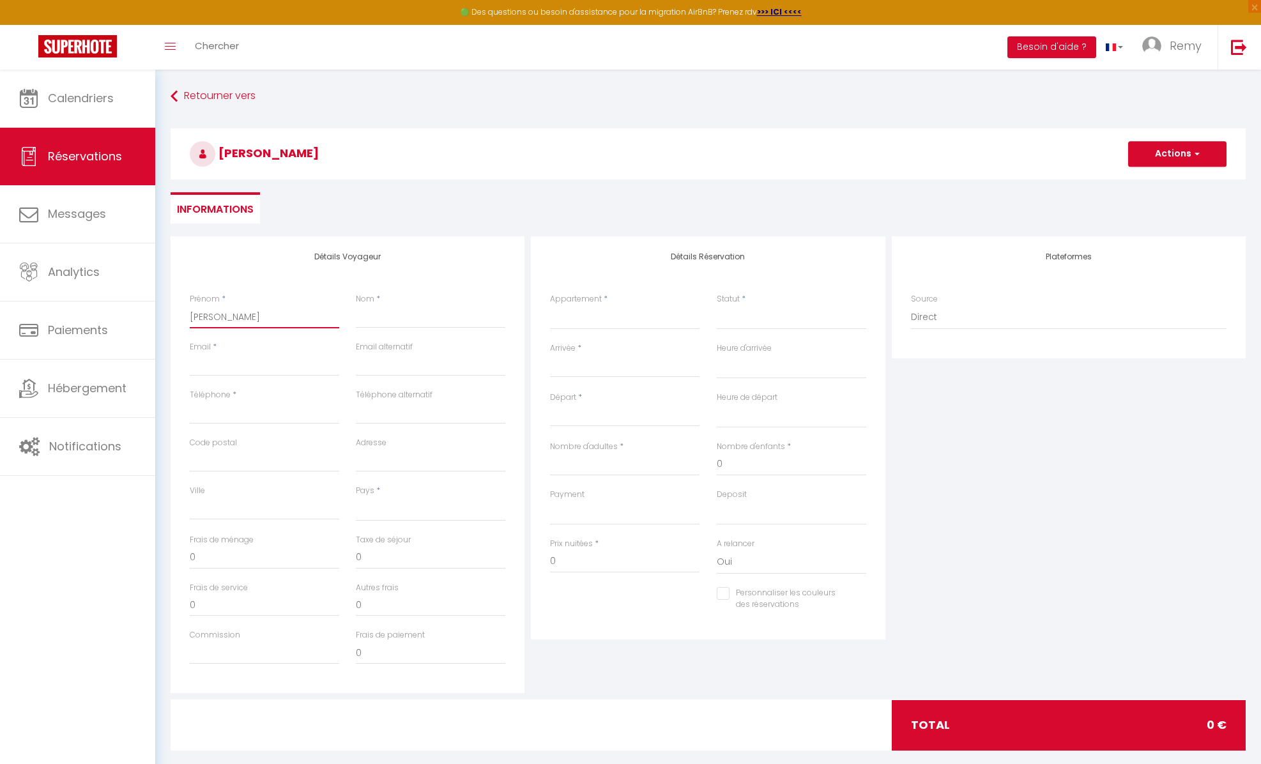
checkbox input "false"
type input "[PERSON_NAME]"
select select
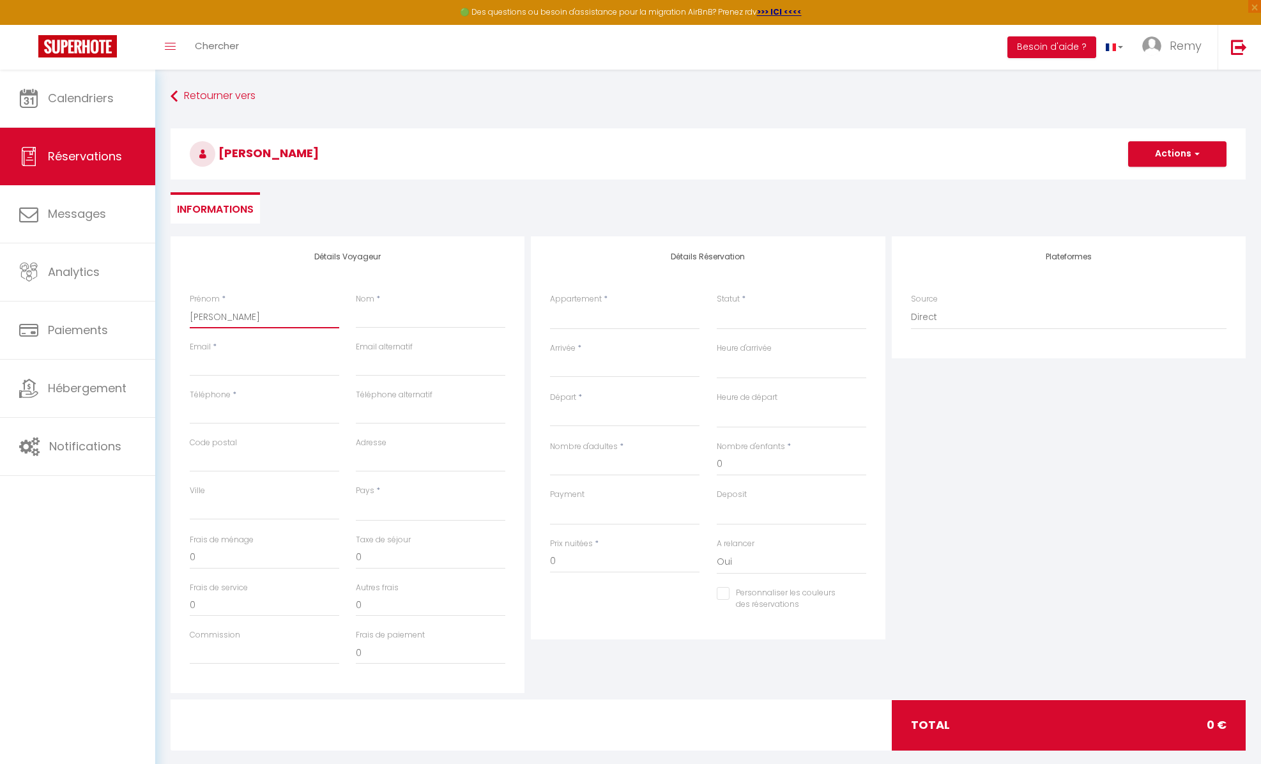
select select
checkbox input "false"
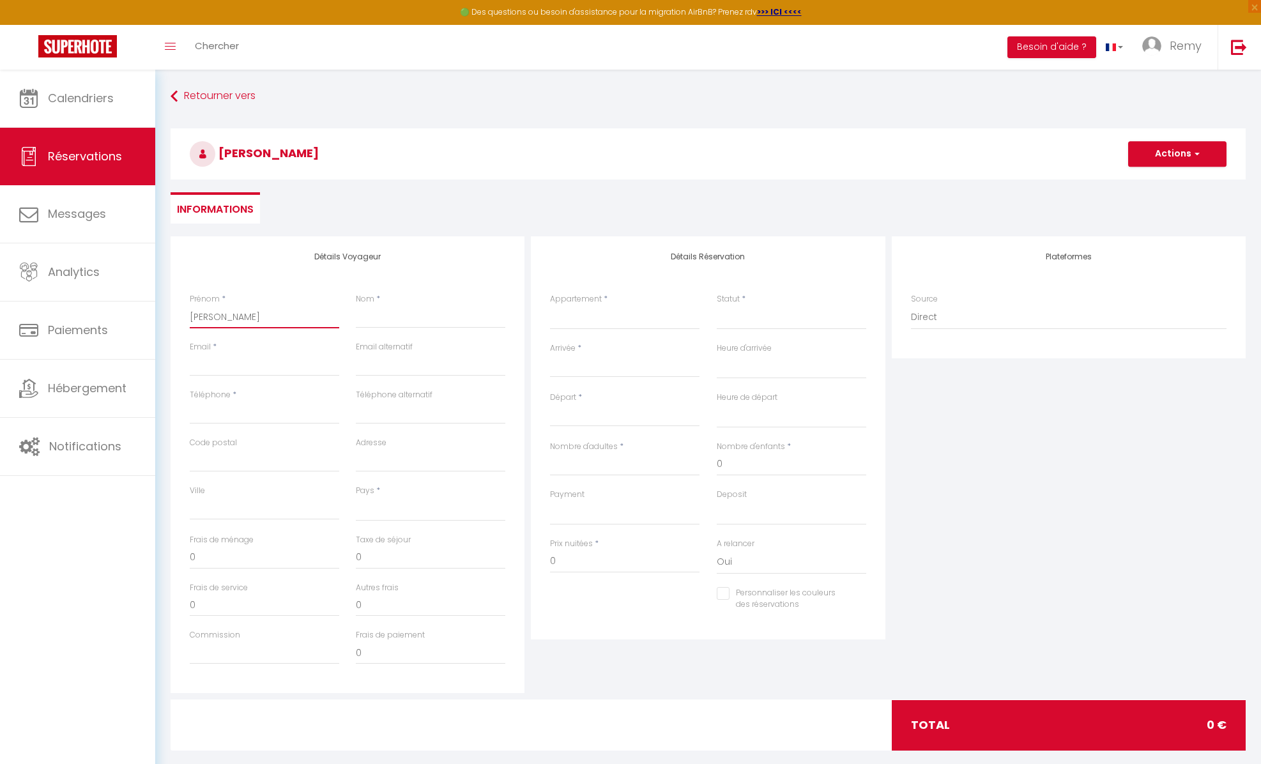
type input "[PERSON_NAME]"
select select
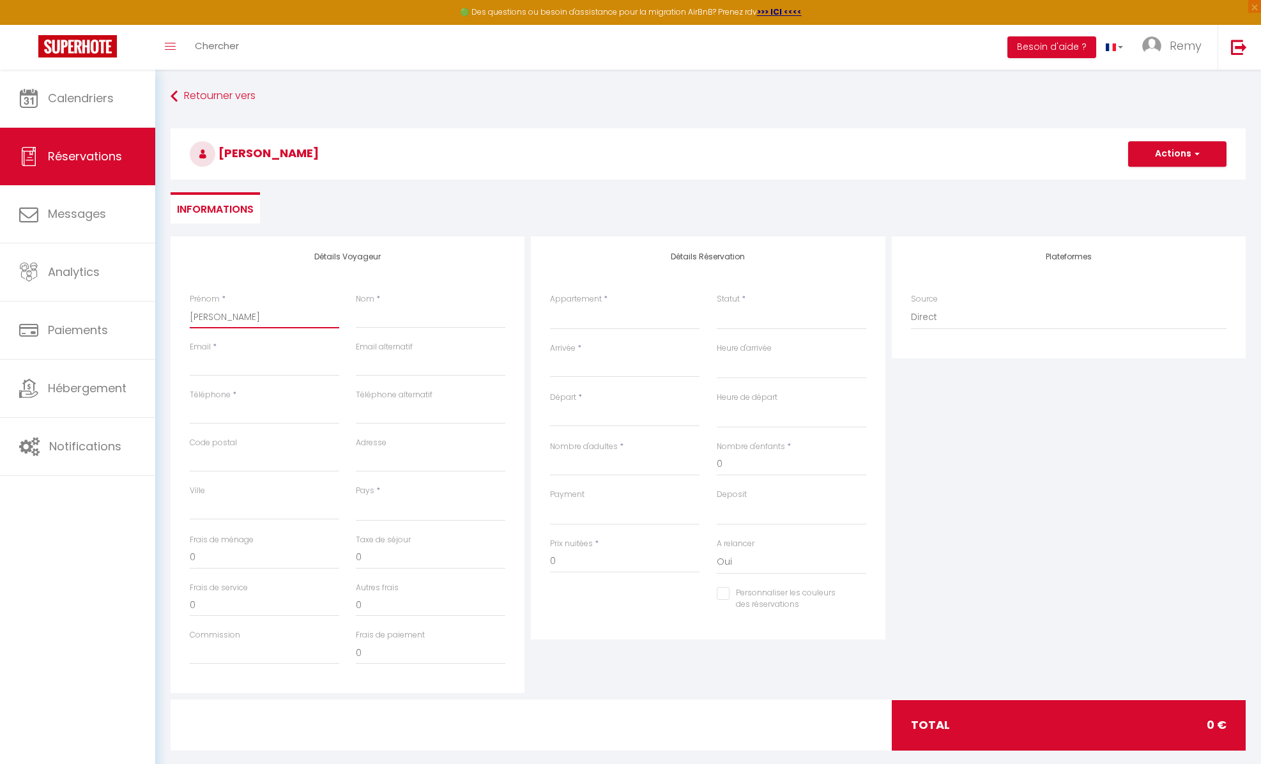
select select
checkbox input "false"
type input "[PERSON_NAME]"
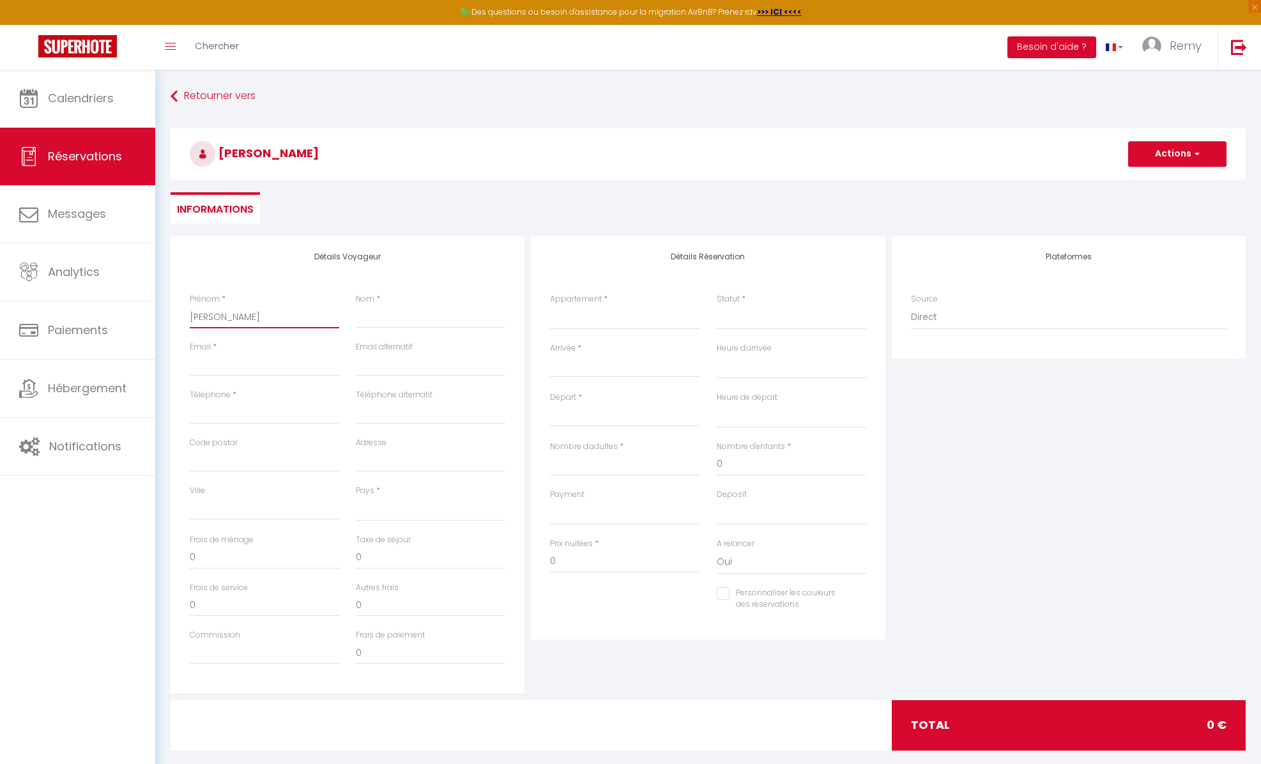
select select
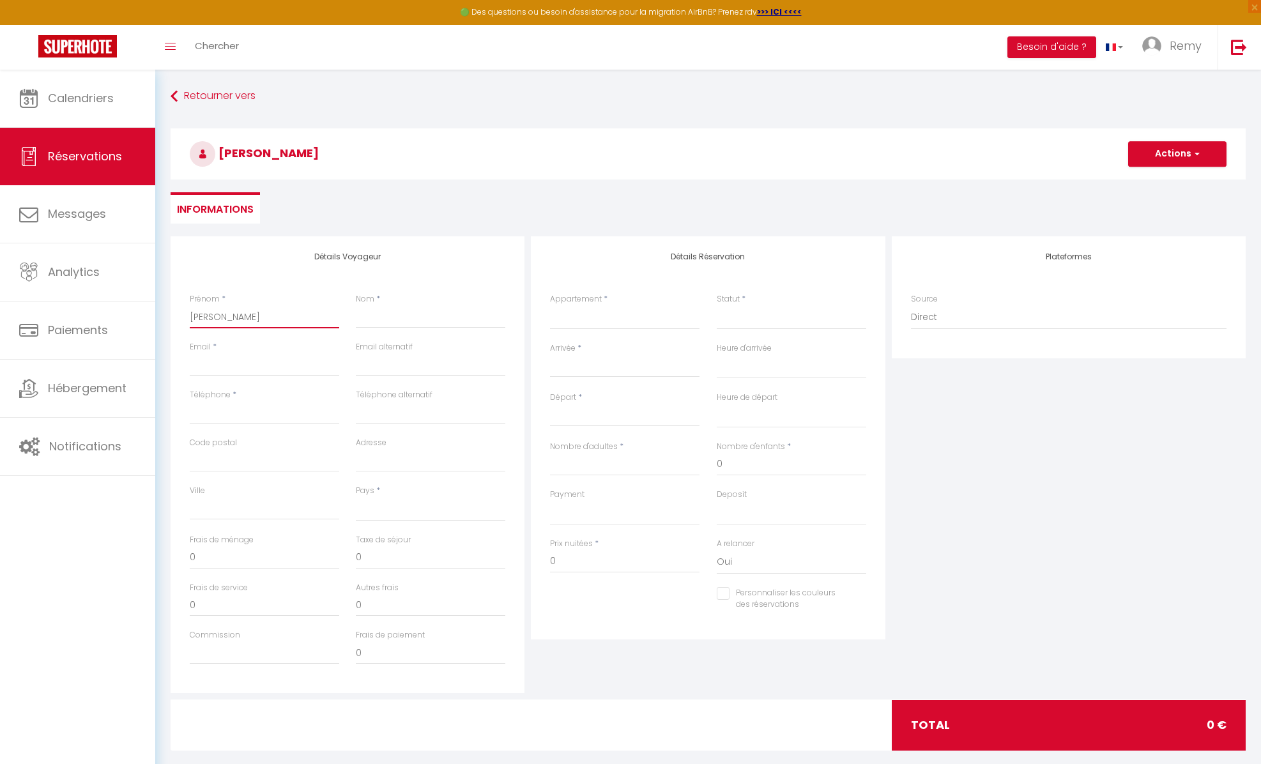
select select
checkbox input "false"
type input "[PERSON_NAME]"
select select
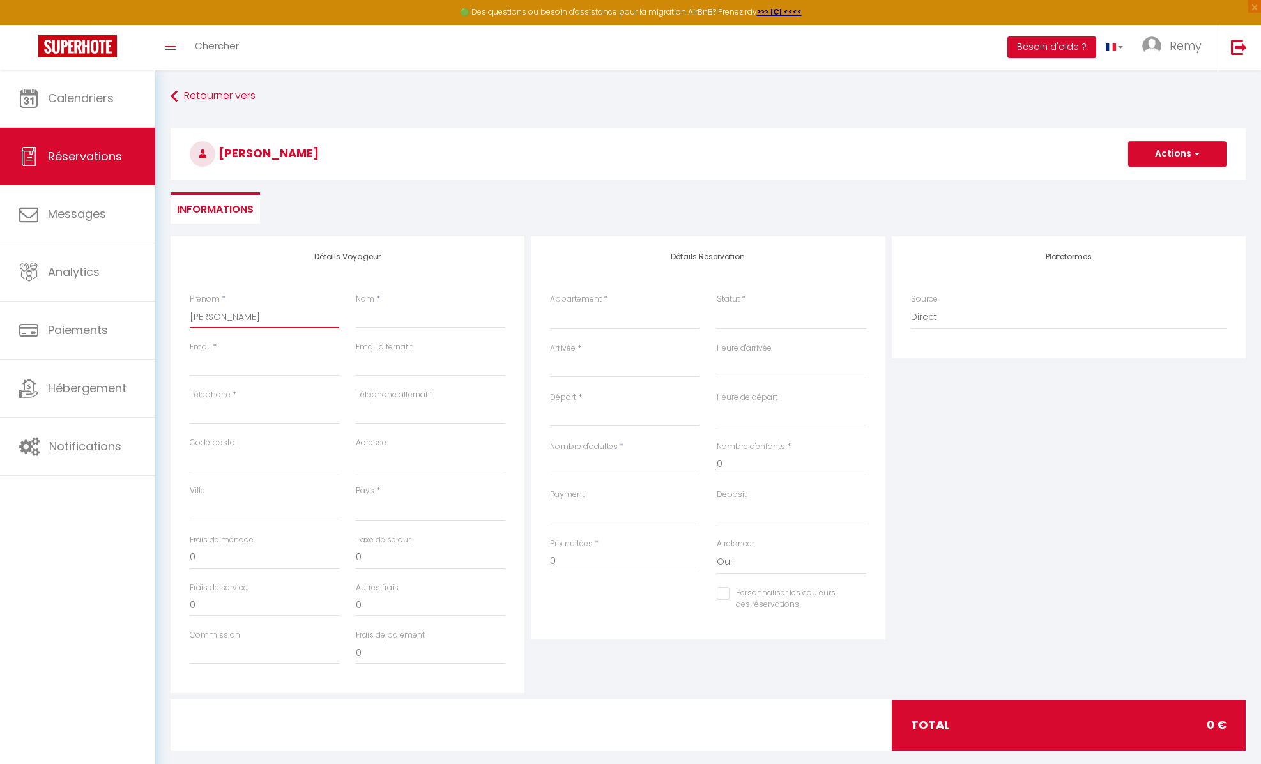
select select
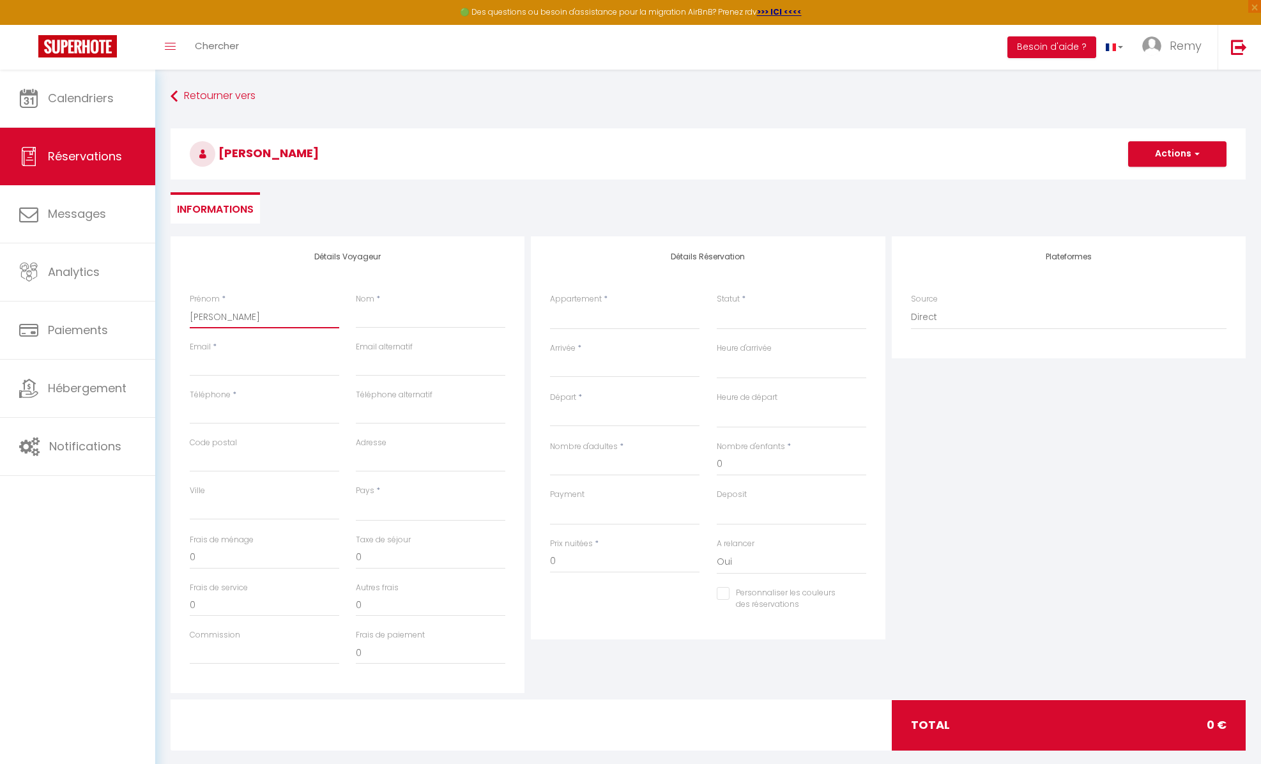
select select
checkbox input "false"
type input "[PERSON_NAME]"
select select
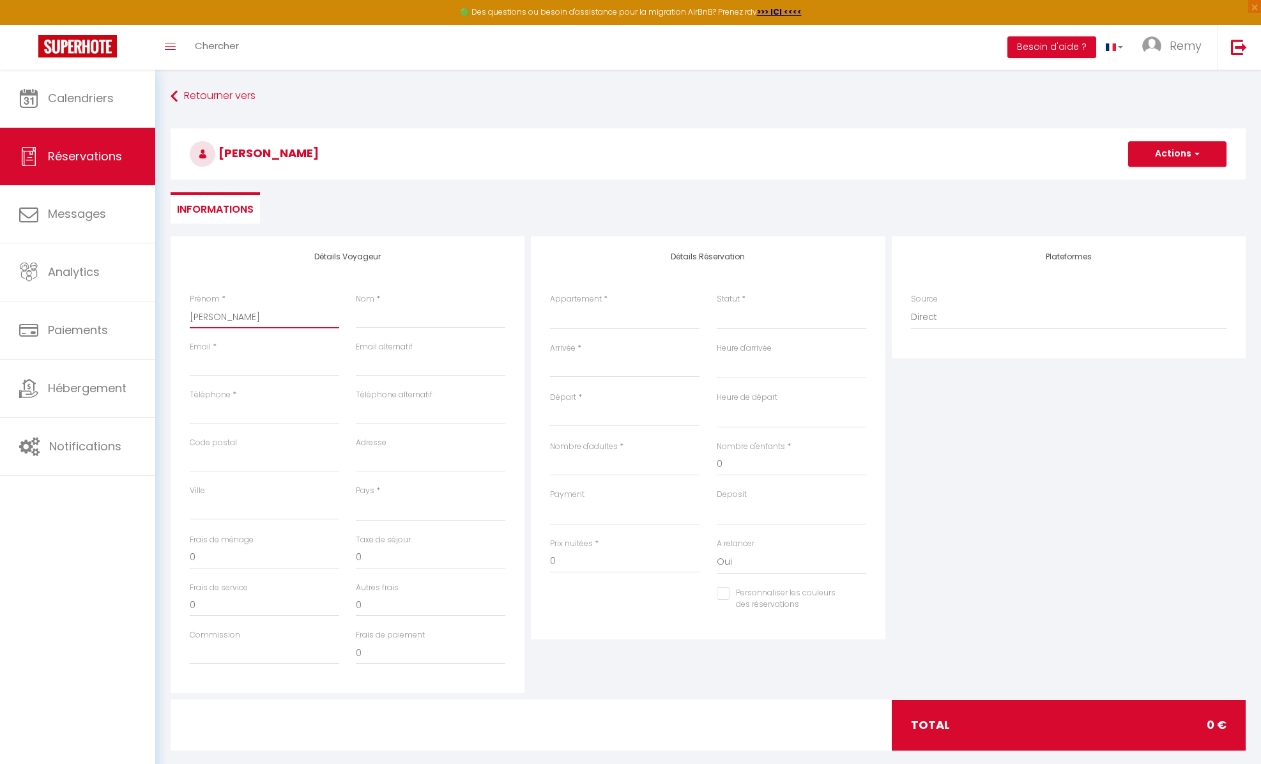
select select
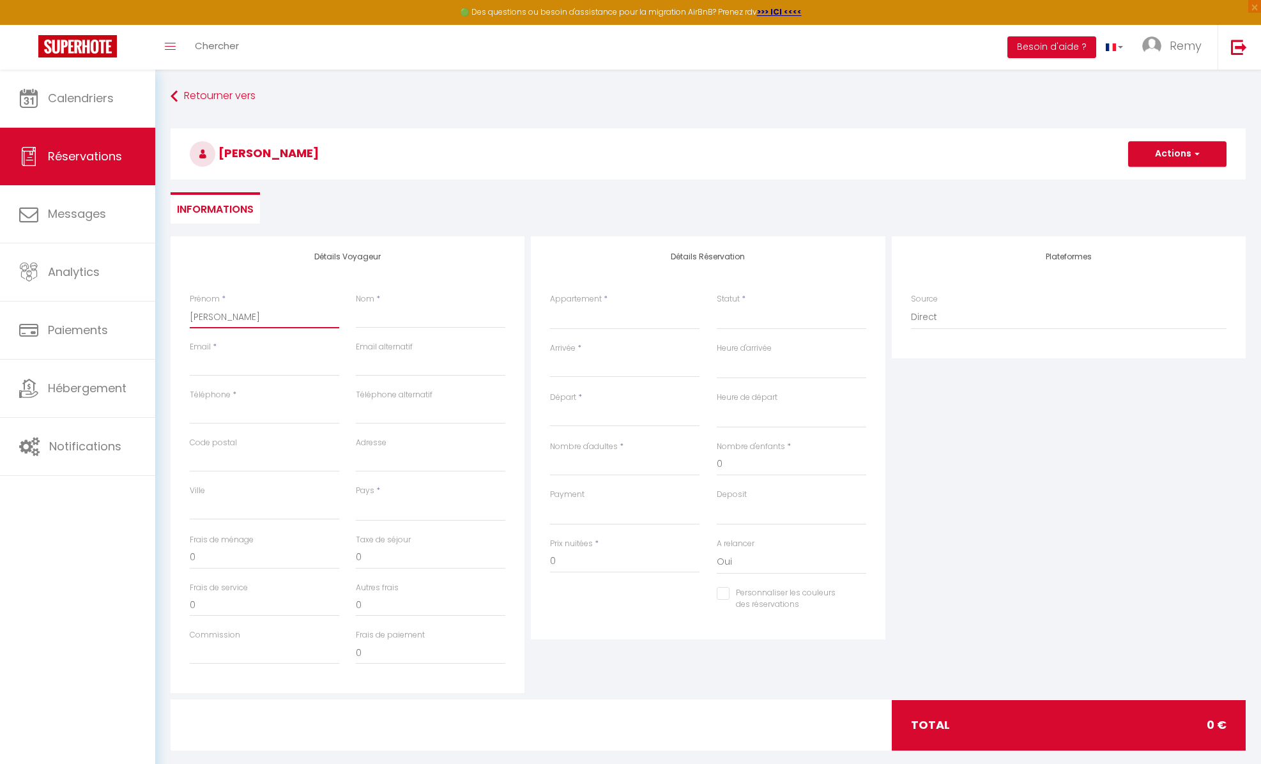
checkbox input "false"
type input "[PERSON_NAME]"
select select
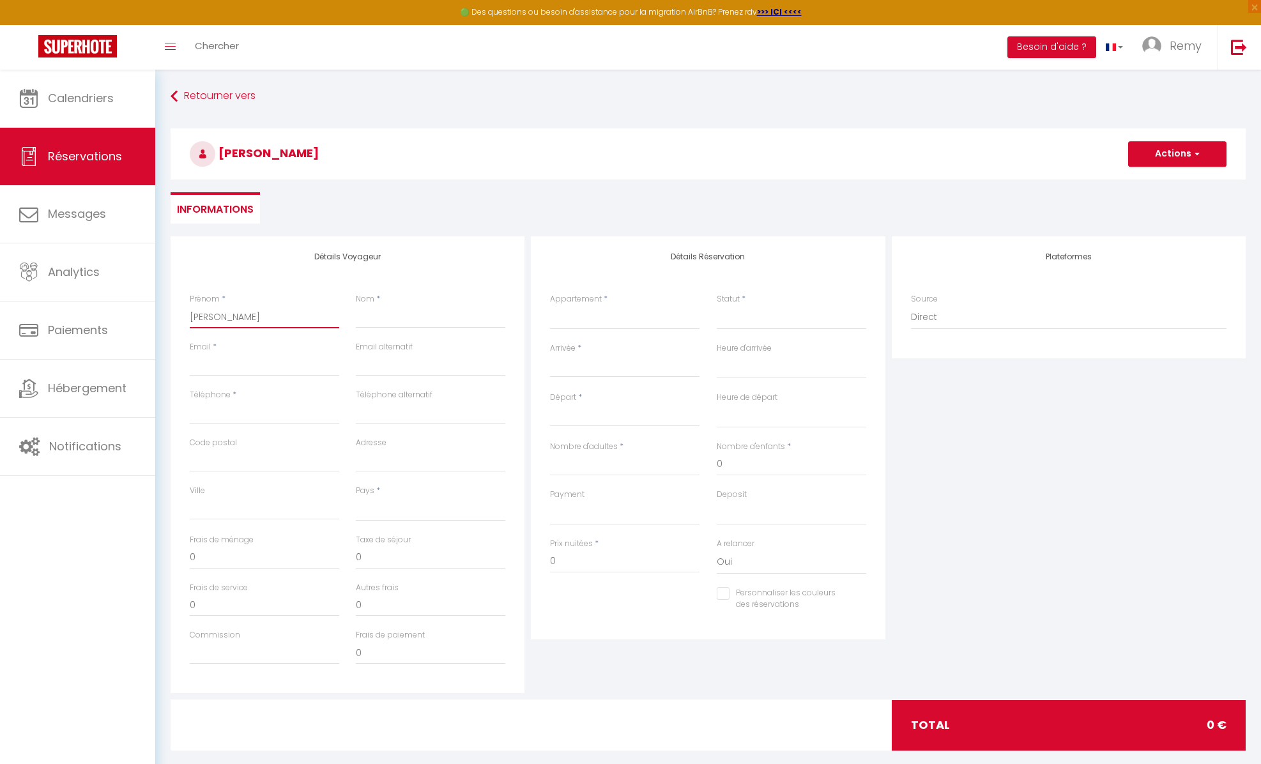
select select
checkbox input "false"
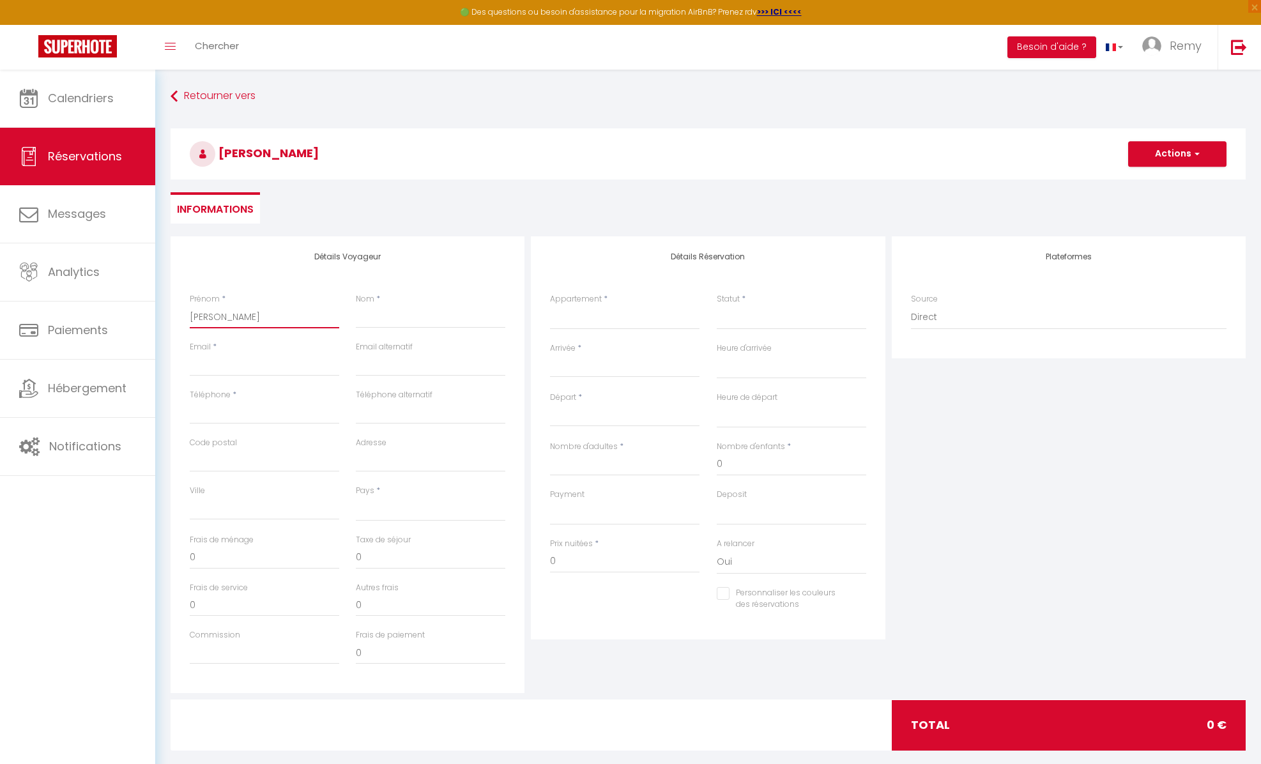
type input "[PERSON_NAME]"
select select
click at [196, 365] on input "Email client" at bounding box center [264, 364] width 149 height 23
paste input "[PERSON_NAME][EMAIL_ADDRESS][PERSON_NAME][DOMAIN_NAME]"
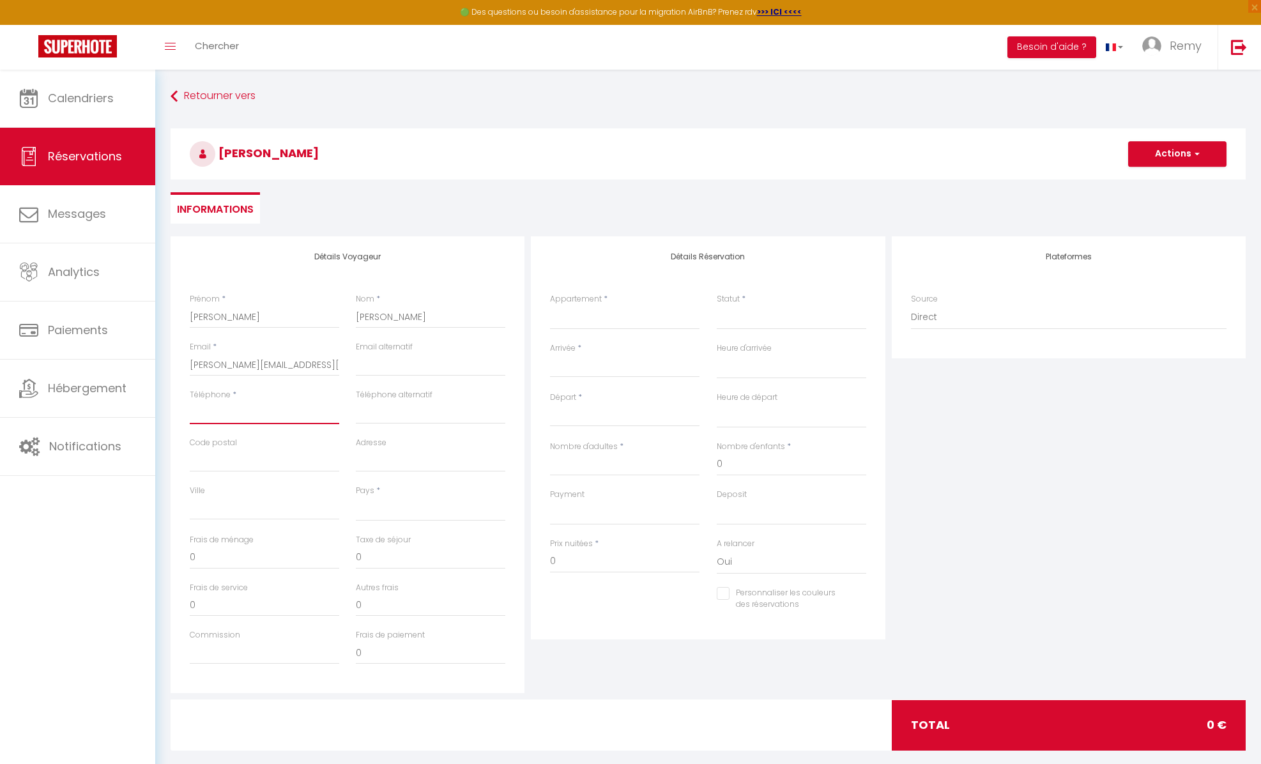
click at [235, 416] on input "Téléphone" at bounding box center [264, 412] width 149 height 23
click at [366, 508] on select "[GEOGRAPHIC_DATA] [GEOGRAPHIC_DATA] [GEOGRAPHIC_DATA] [GEOGRAPHIC_DATA] [GEOGRA…" at bounding box center [430, 509] width 149 height 24
click at [356, 497] on select "[GEOGRAPHIC_DATA] [GEOGRAPHIC_DATA] [GEOGRAPHIC_DATA] [GEOGRAPHIC_DATA] [GEOGRA…" at bounding box center [430, 509] width 149 height 24
click at [581, 319] on select "La Lizardière 'Marquise [PERSON_NAME] 'Comtesse [PERSON_NAME] - Duchesse [PERSO…" at bounding box center [624, 317] width 149 height 24
click at [550, 305] on select "La Lizardière 'Marquise [PERSON_NAME] 'Comtesse [PERSON_NAME] - Duchesse [PERSO…" at bounding box center [624, 317] width 149 height 24
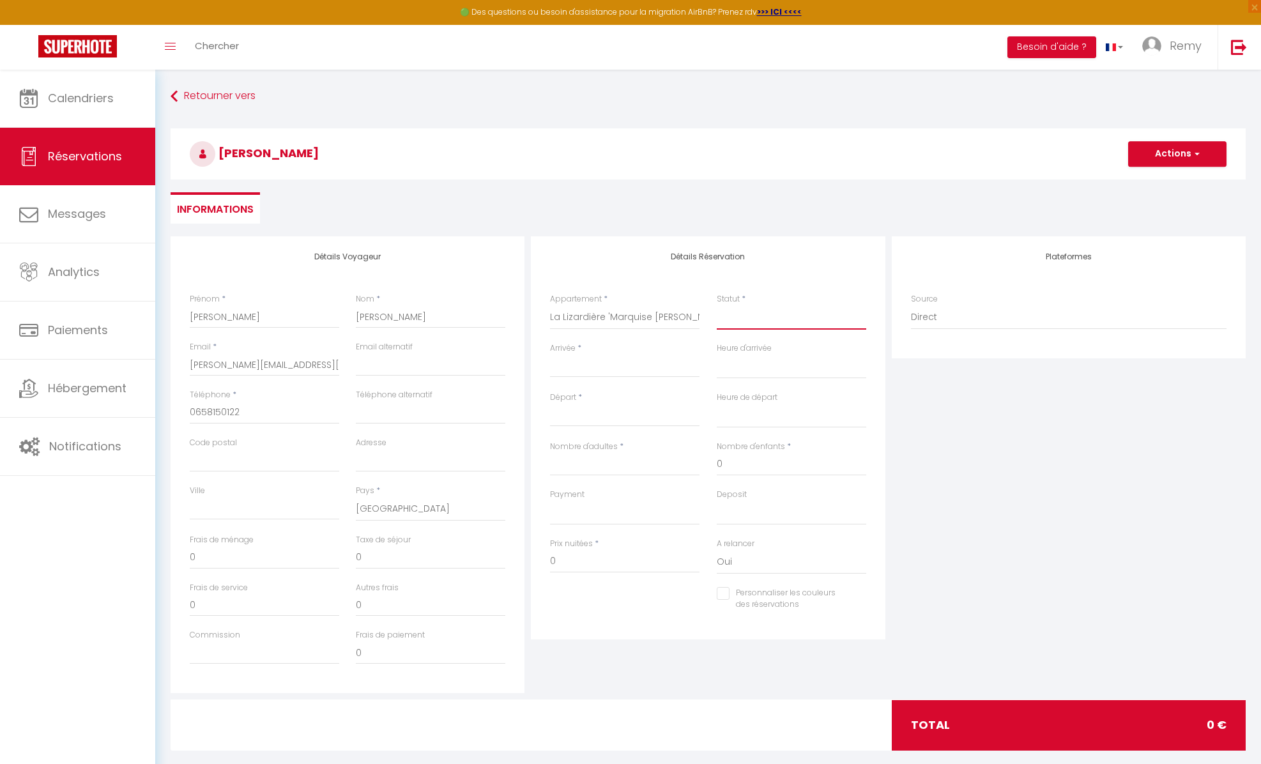
click at [733, 319] on select "Confirmé Non Confirmé [PERSON_NAME] par le voyageur No Show Request" at bounding box center [791, 317] width 149 height 24
click at [717, 305] on select "Confirmé Non Confirmé [PERSON_NAME] par le voyageur No Show Request" at bounding box center [791, 317] width 149 height 24
click at [575, 365] on input "Arrivée" at bounding box center [624, 367] width 149 height 17
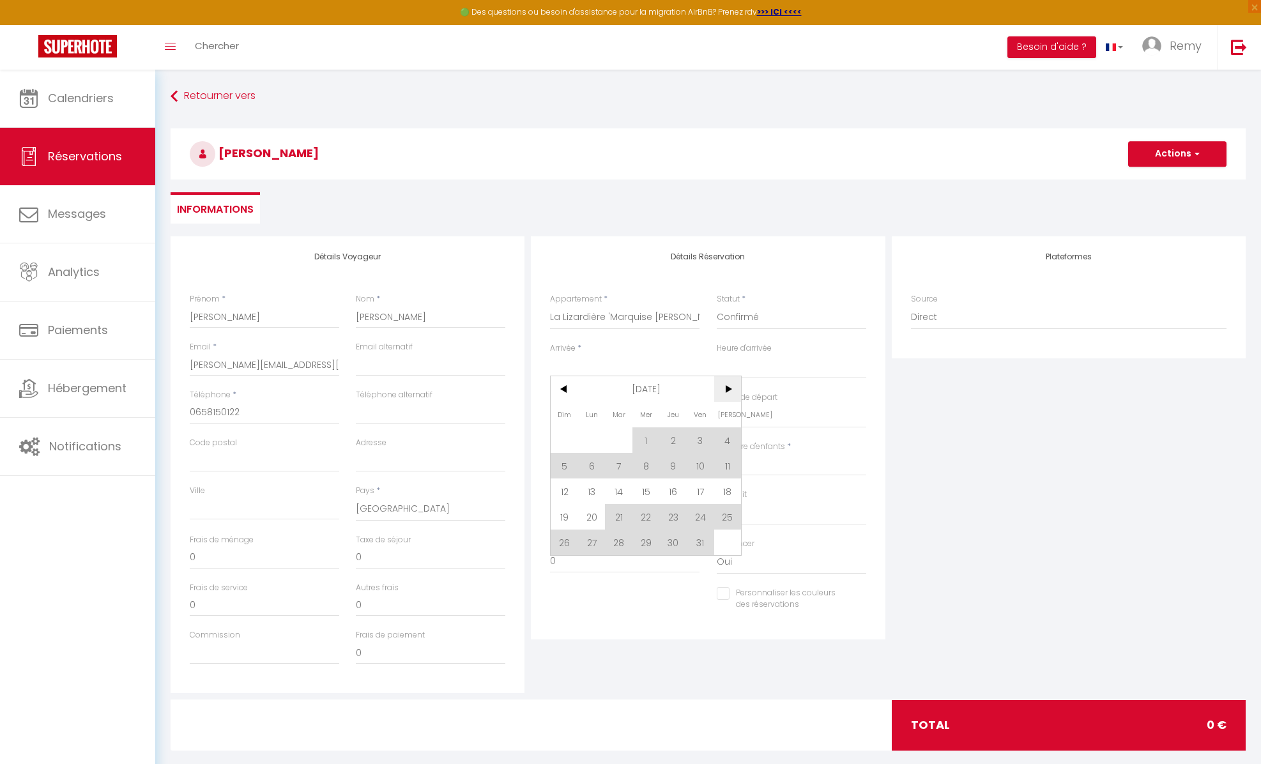
click at [731, 391] on span ">" at bounding box center [727, 389] width 27 height 26
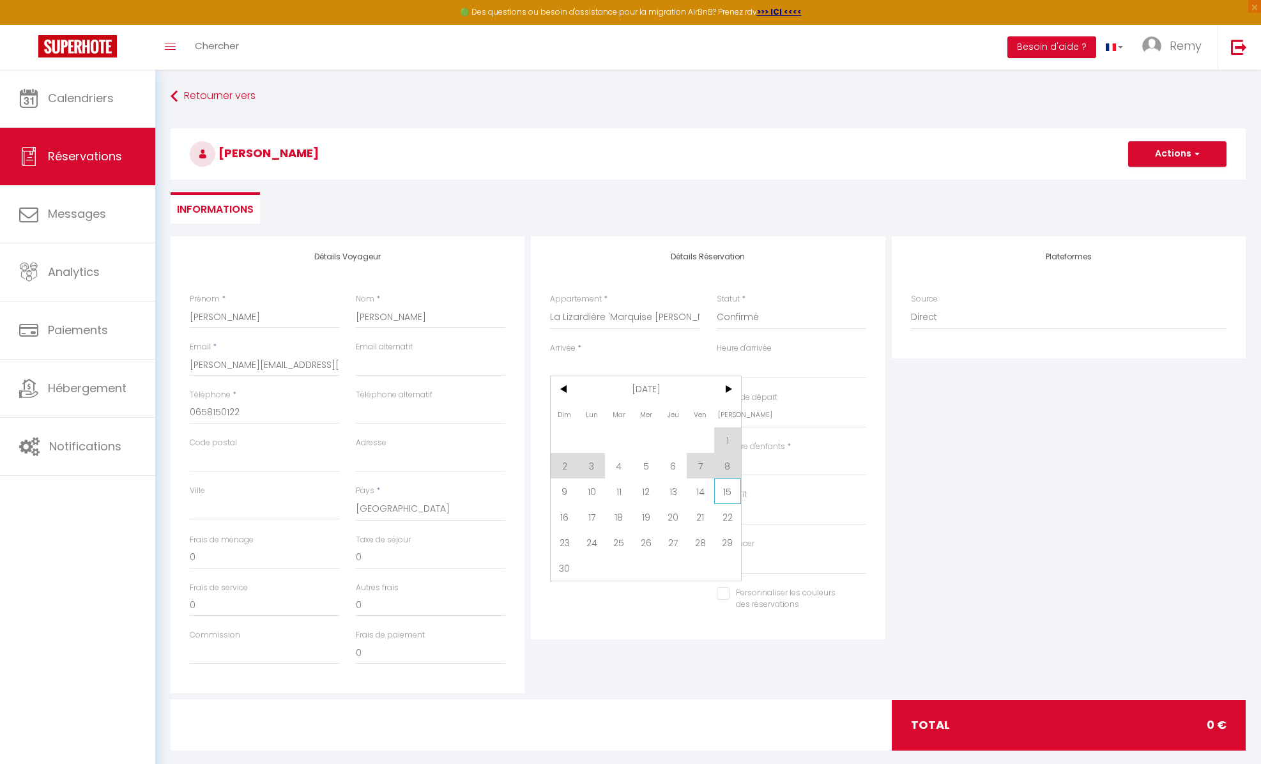
click at [725, 489] on span "15" at bounding box center [727, 491] width 27 height 26
click at [604, 415] on input "Dim 16 Novembre 2025" at bounding box center [624, 416] width 149 height 17
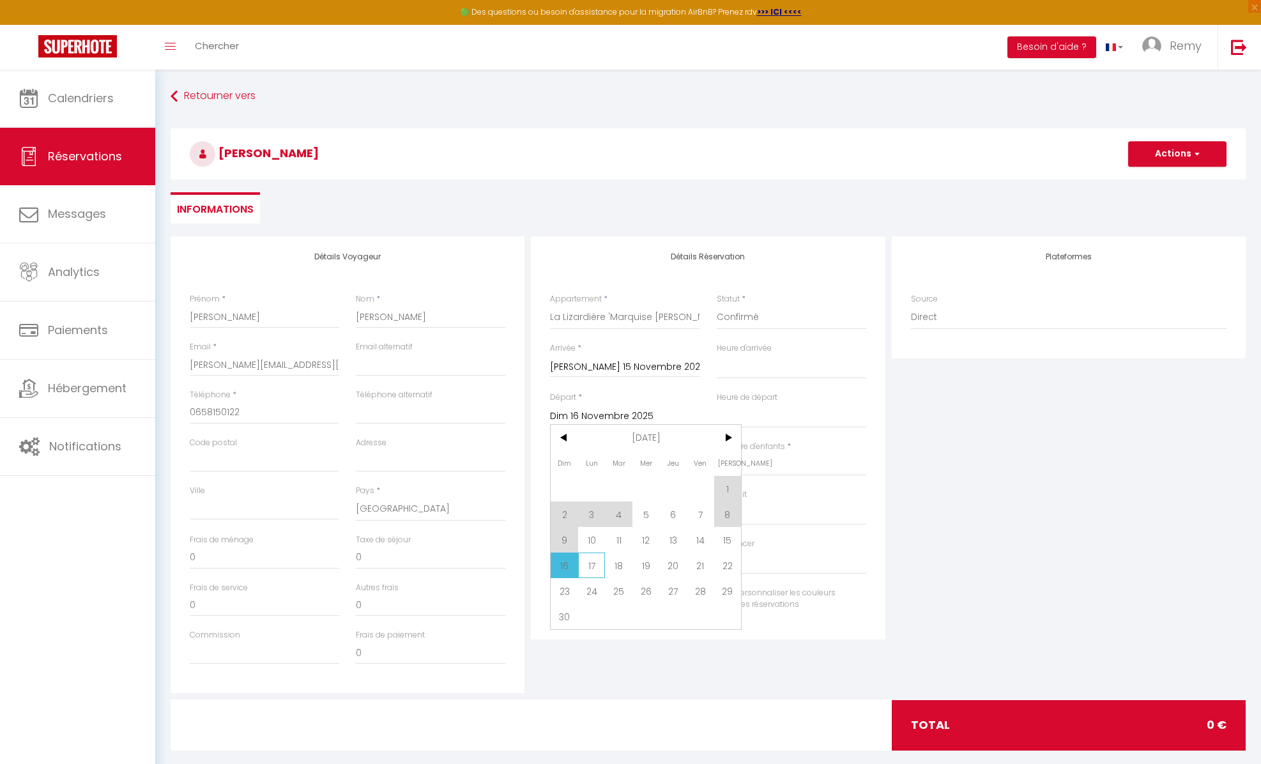
click at [595, 567] on span "17" at bounding box center [591, 565] width 27 height 26
click at [618, 466] on input "Nombre d'adultes" at bounding box center [624, 464] width 149 height 23
click at [589, 565] on input "304" at bounding box center [624, 561] width 149 height 23
click at [587, 565] on input "304" at bounding box center [624, 561] width 149 height 23
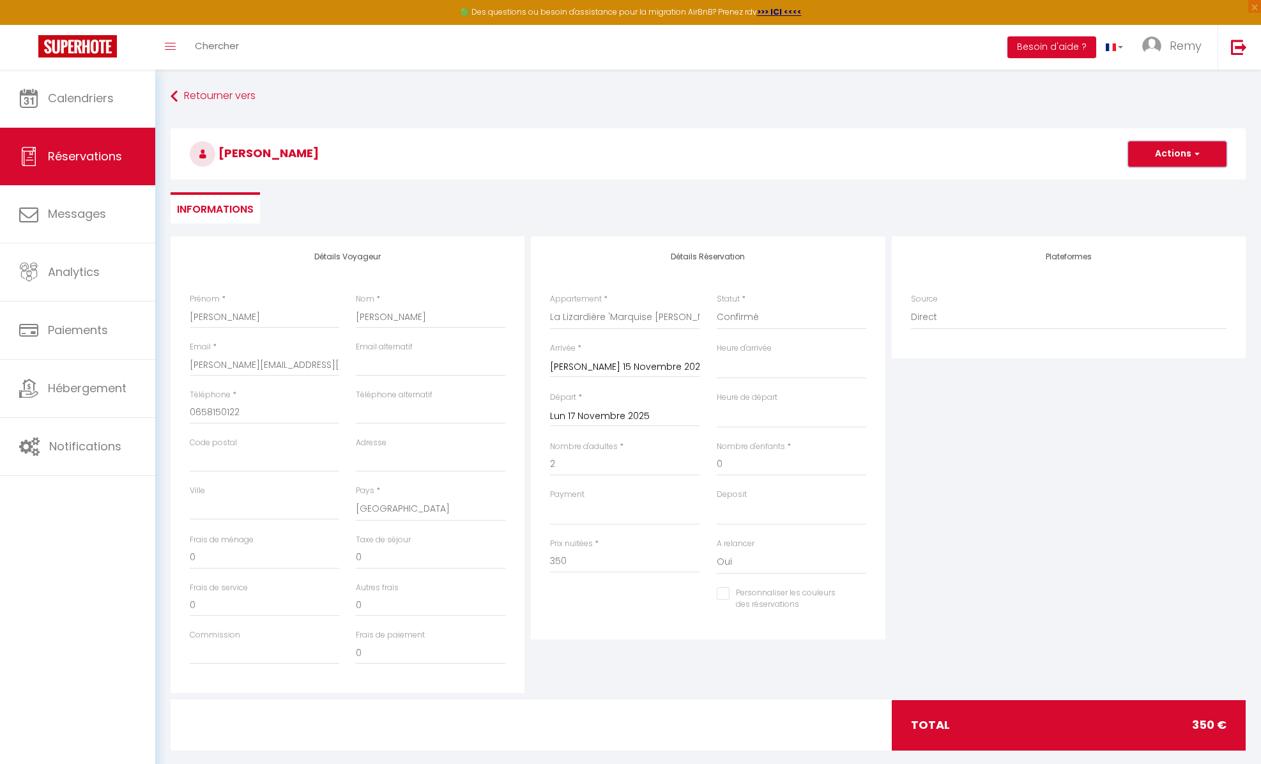
click at [1166, 151] on button "Actions" at bounding box center [1177, 154] width 98 height 26
click at [1160, 179] on link "Enregistrer" at bounding box center [1164, 182] width 101 height 17
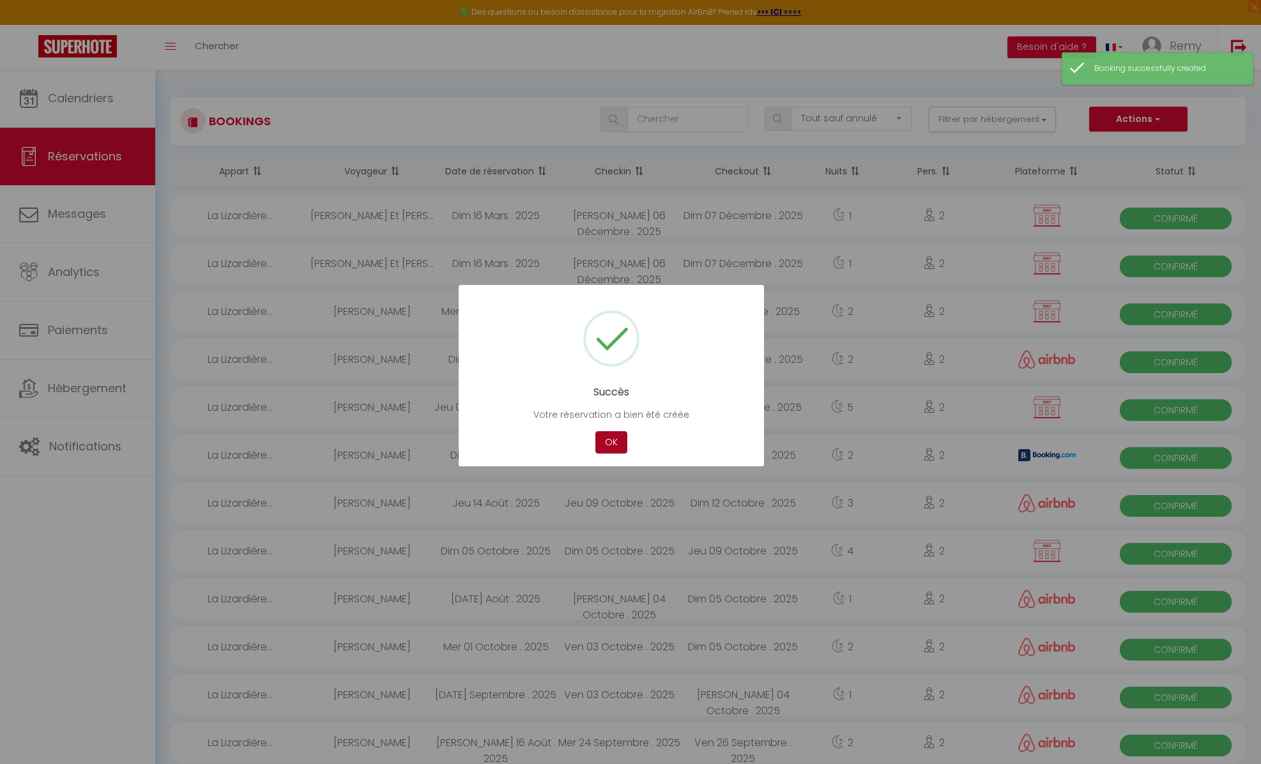
click at [614, 444] on button "OK" at bounding box center [611, 442] width 32 height 22
